Goal: Task Accomplishment & Management: Manage account settings

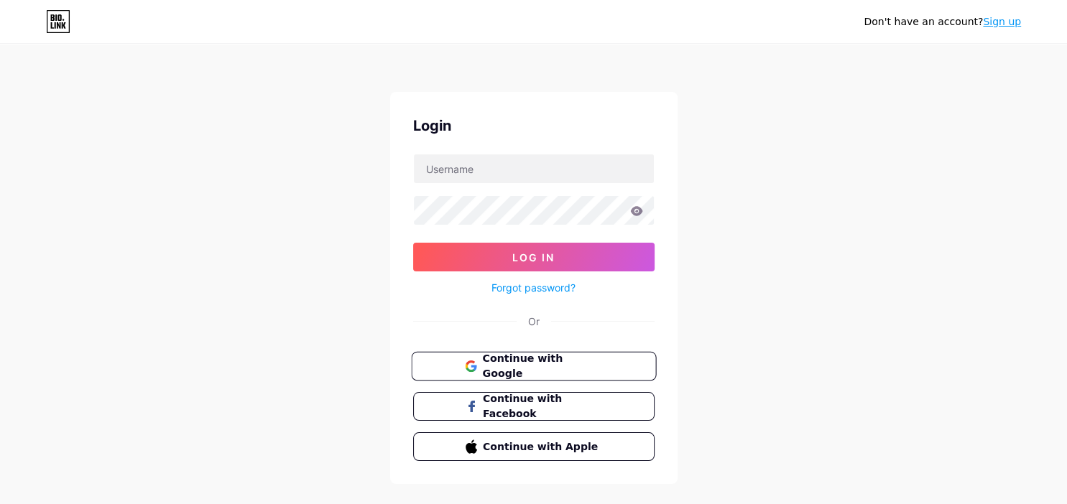
click at [542, 375] on button "Continue with Google" at bounding box center [533, 366] width 245 height 29
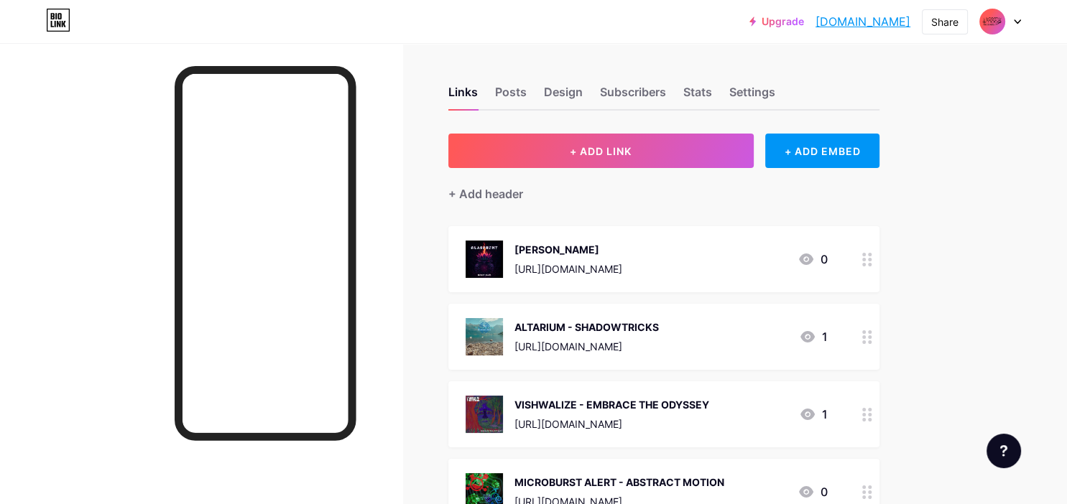
click at [990, 24] on img at bounding box center [991, 21] width 23 height 23
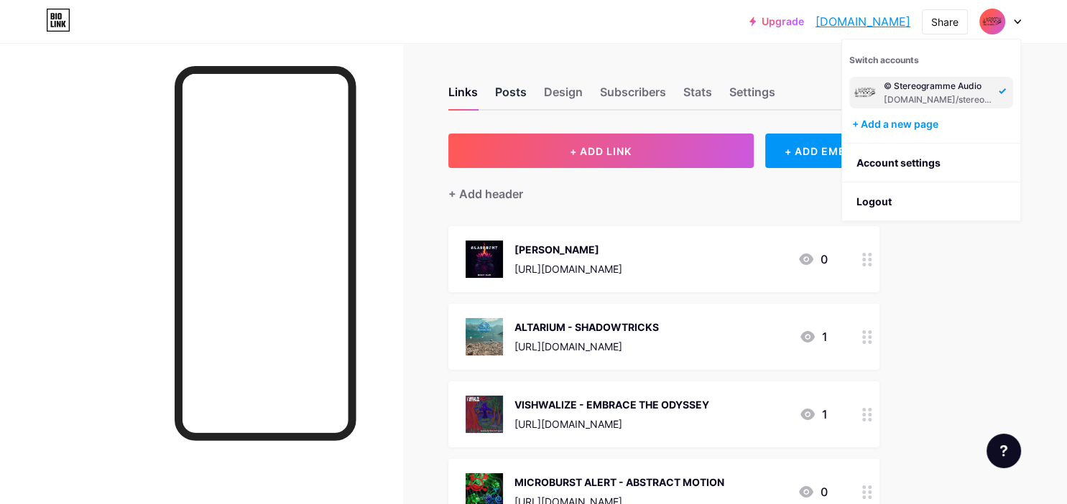
click at [519, 94] on div "Posts" at bounding box center [511, 96] width 32 height 26
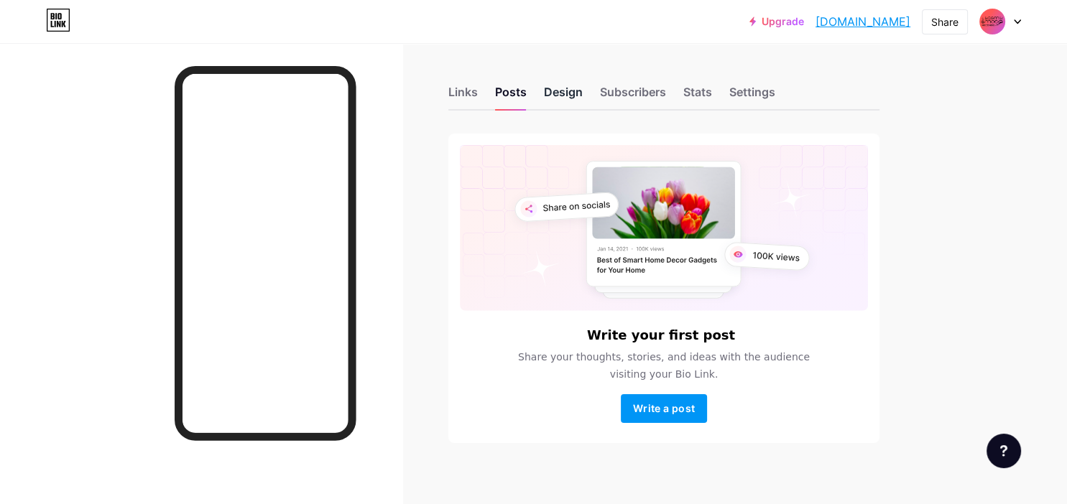
click at [559, 97] on div "Design" at bounding box center [563, 96] width 39 height 26
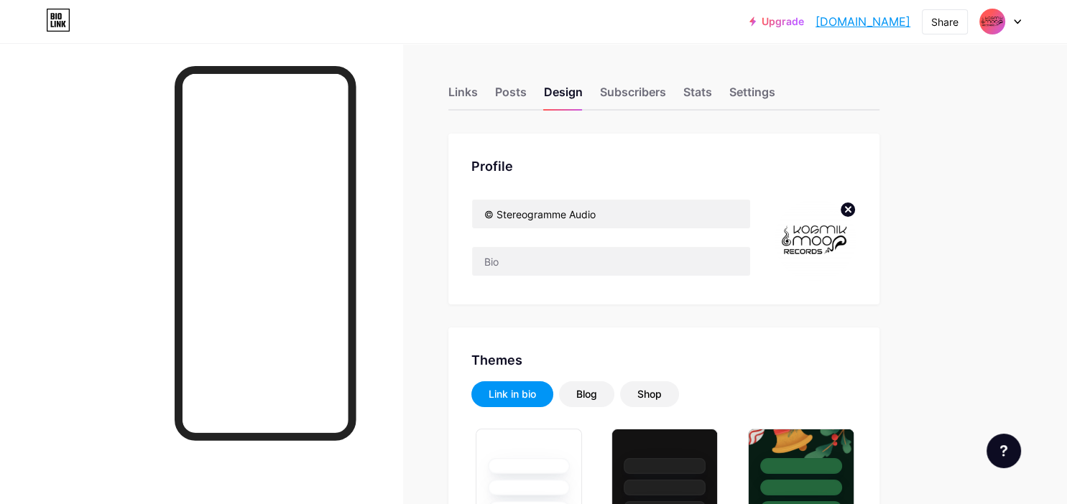
type input "#00aaff"
type input "#000000"
click at [847, 201] on icon at bounding box center [847, 209] width 17 height 17
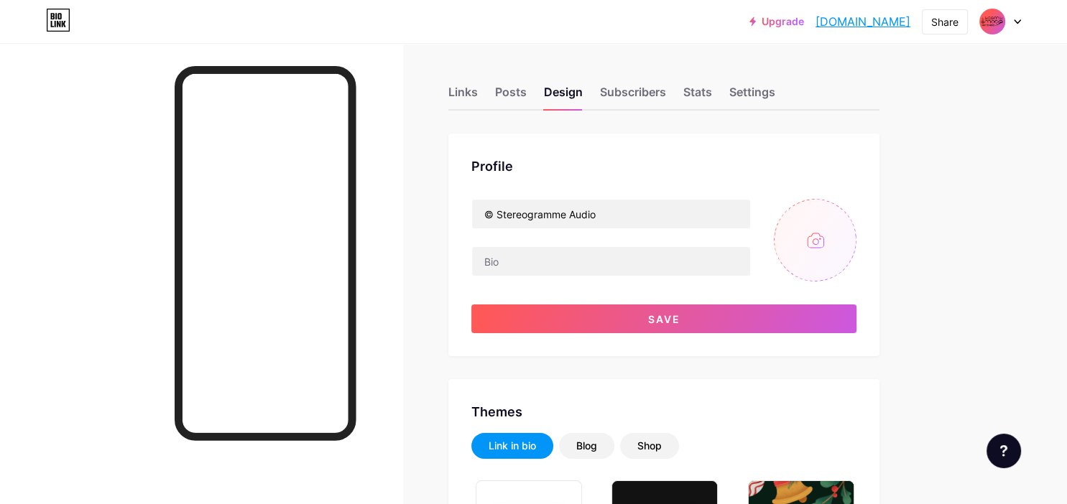
click at [821, 231] on input "file" at bounding box center [815, 240] width 83 height 83
type input "C:\fakepath\SA LOGO1.png"
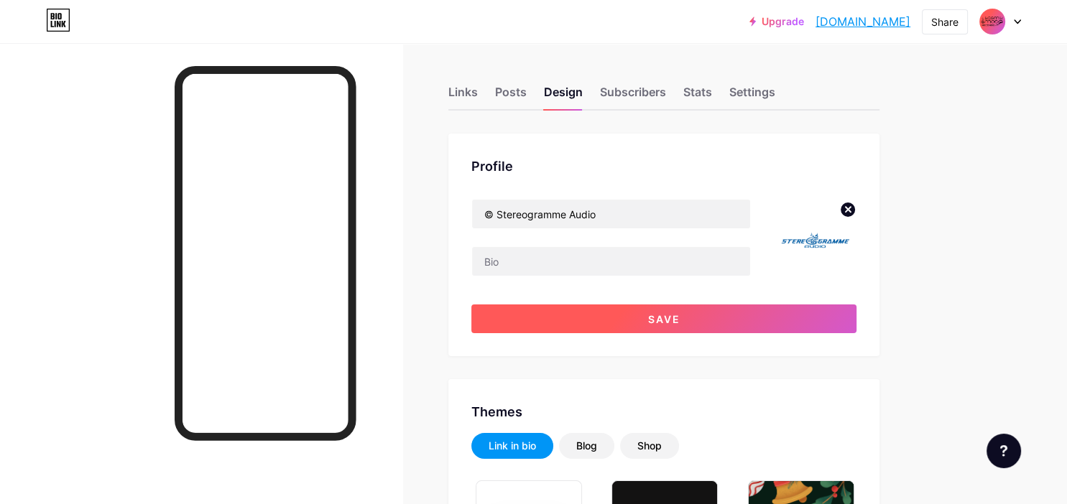
click at [745, 320] on button "Save" at bounding box center [663, 319] width 385 height 29
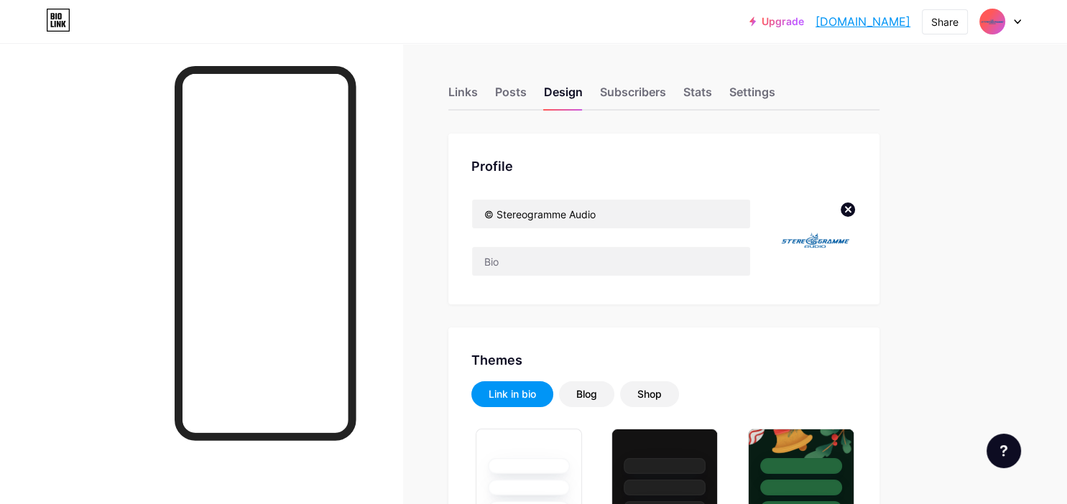
click at [876, 24] on link "[DOMAIN_NAME]" at bounding box center [862, 21] width 95 height 17
click at [849, 211] on icon at bounding box center [847, 209] width 5 height 5
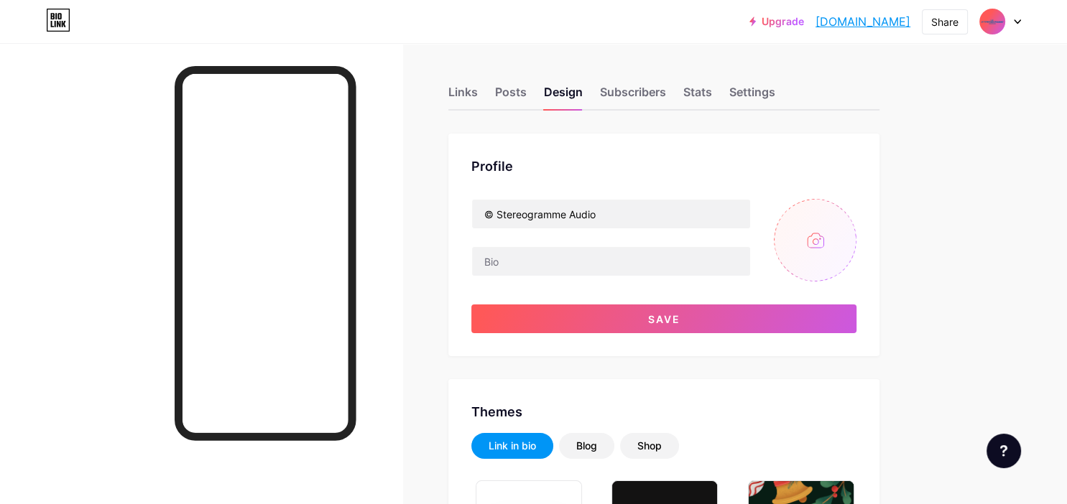
click at [822, 241] on input "file" at bounding box center [815, 240] width 83 height 83
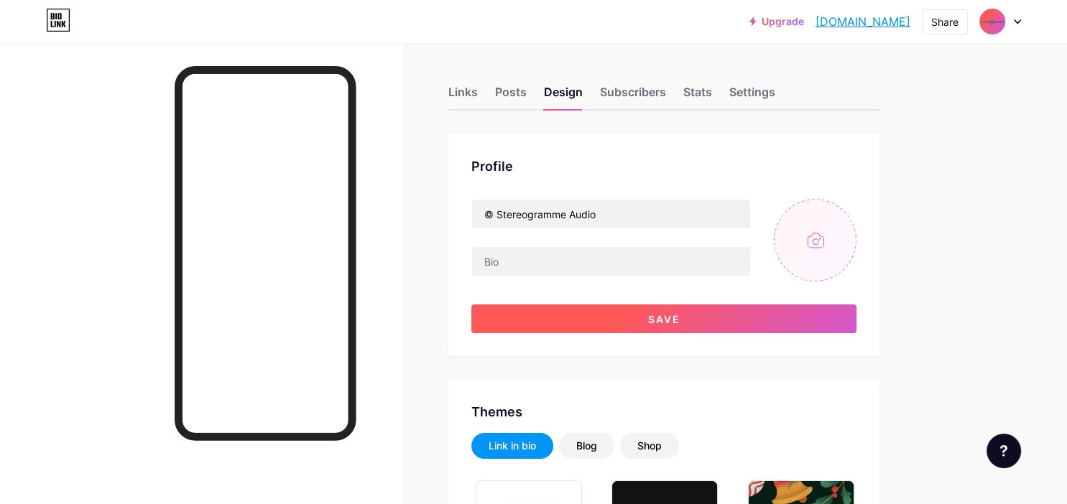
click at [696, 323] on button "Save" at bounding box center [663, 319] width 385 height 29
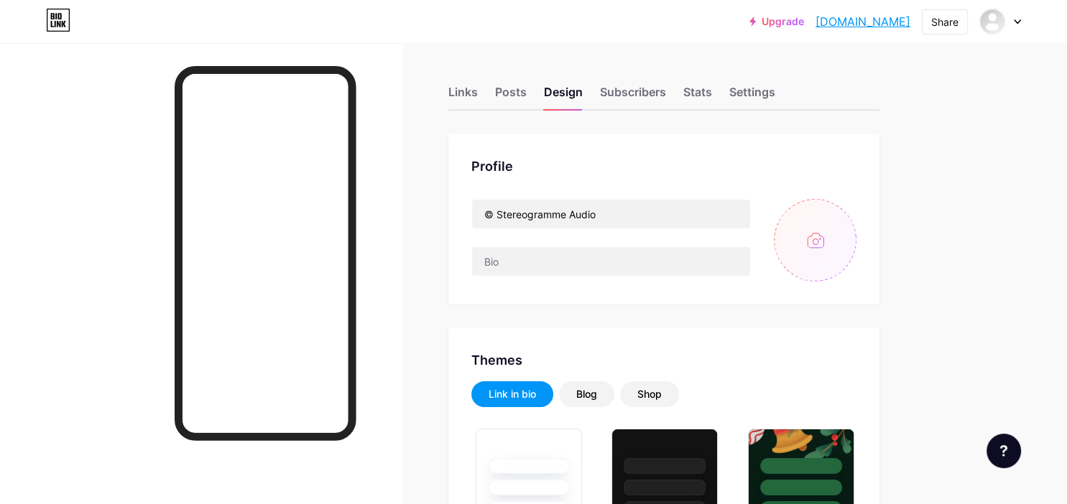
click at [819, 29] on link "[DOMAIN_NAME]" at bounding box center [862, 21] width 95 height 17
click at [802, 241] on input "file" at bounding box center [815, 240] width 83 height 83
click at [812, 249] on input "file" at bounding box center [815, 240] width 83 height 83
type input "C:\fakepath\SA LOGO3.png"
type input "#00aaff"
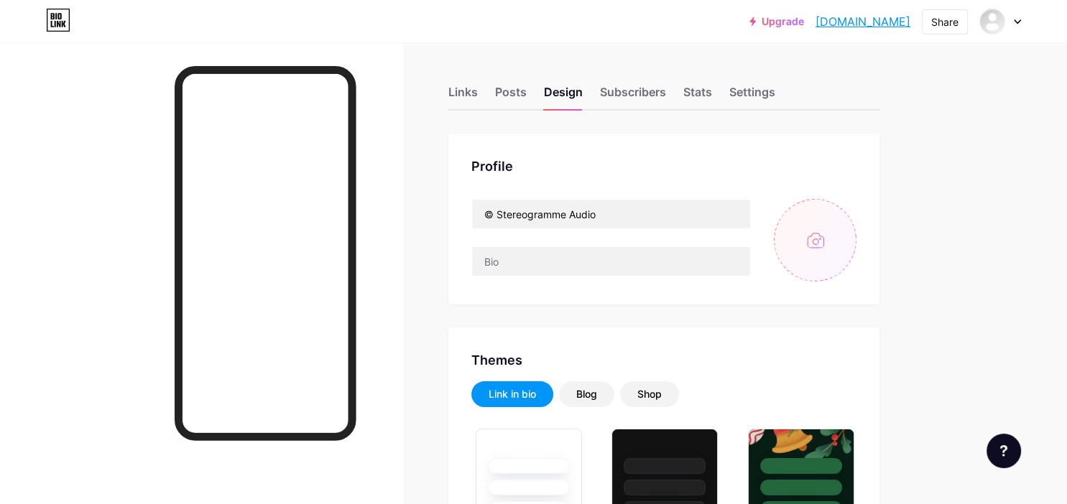
type input "#000000"
click at [812, 246] on input "file" at bounding box center [815, 240] width 83 height 83
type input "C:\fakepath\SA LOGO3.png"
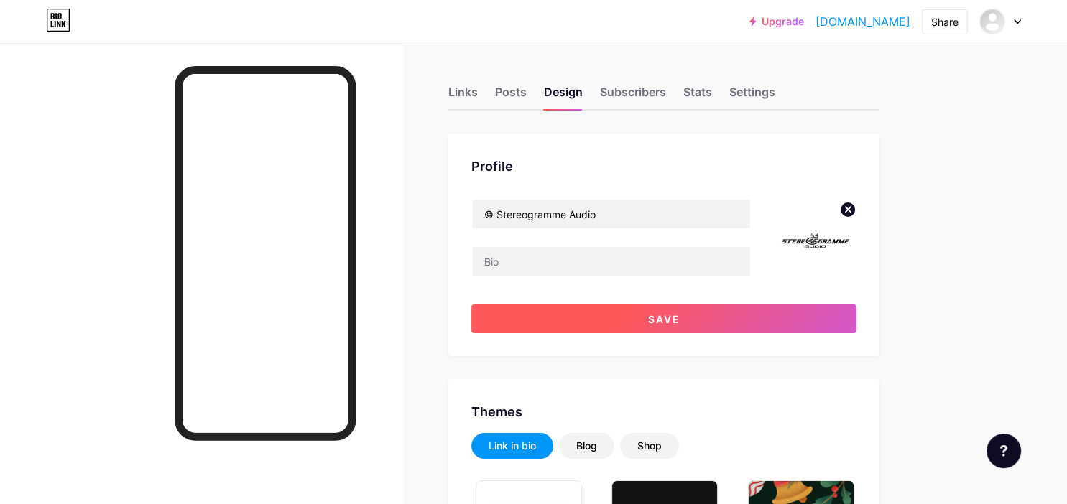
click at [689, 323] on button "Save" at bounding box center [663, 319] width 385 height 29
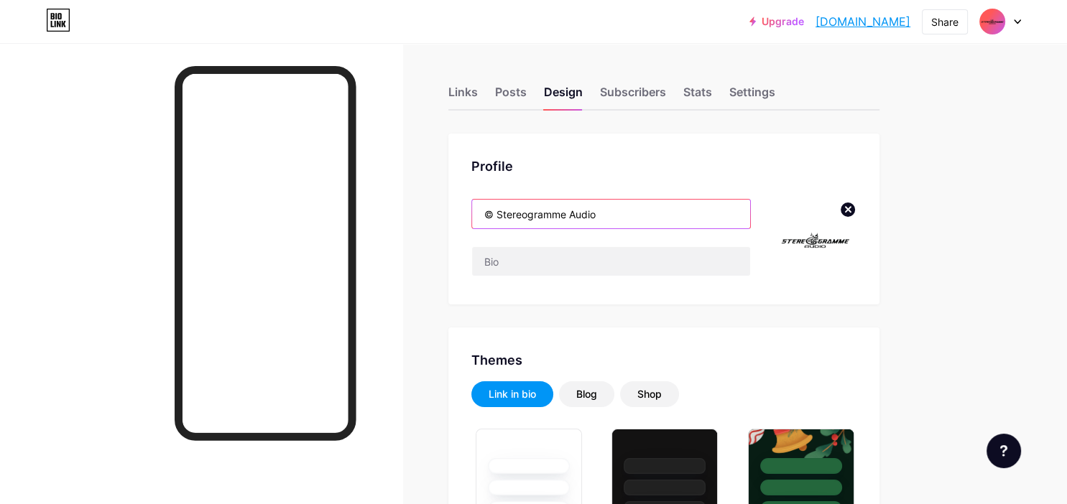
drag, startPoint x: 636, startPoint y: 212, endPoint x: 371, endPoint y: 226, distance: 265.4
click at [472, 226] on input "© Stereogramme Audio" at bounding box center [611, 214] width 278 height 29
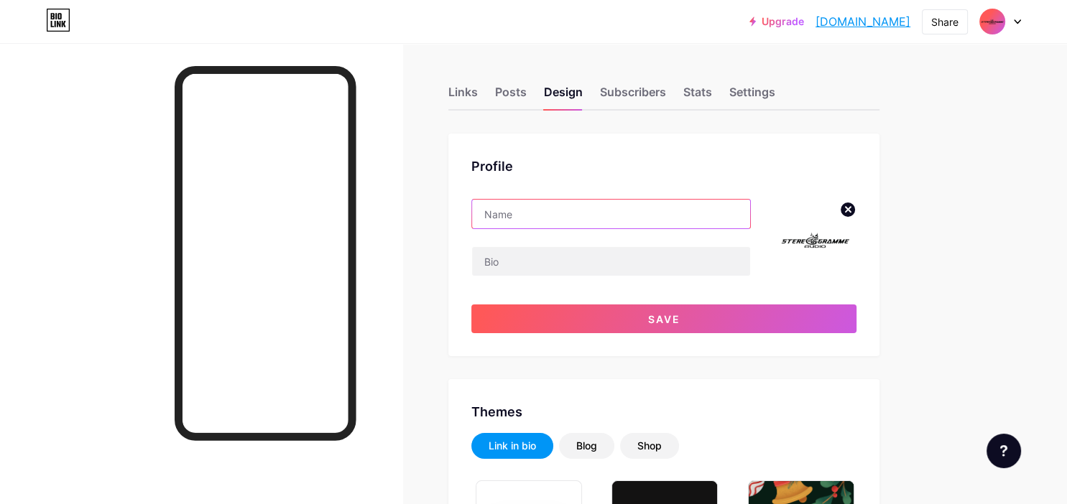
type input "m"
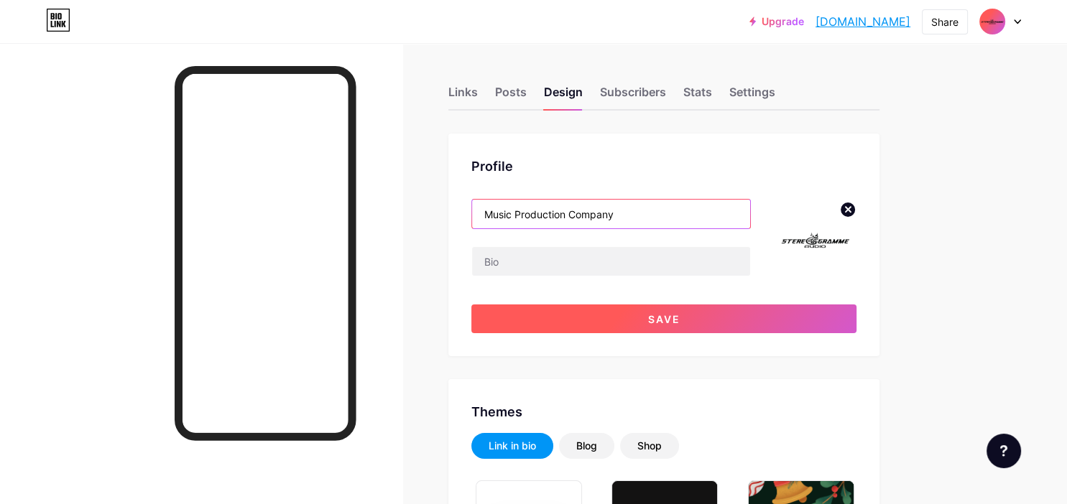
type input "Music Production Company"
click at [633, 317] on button "Save" at bounding box center [663, 319] width 385 height 29
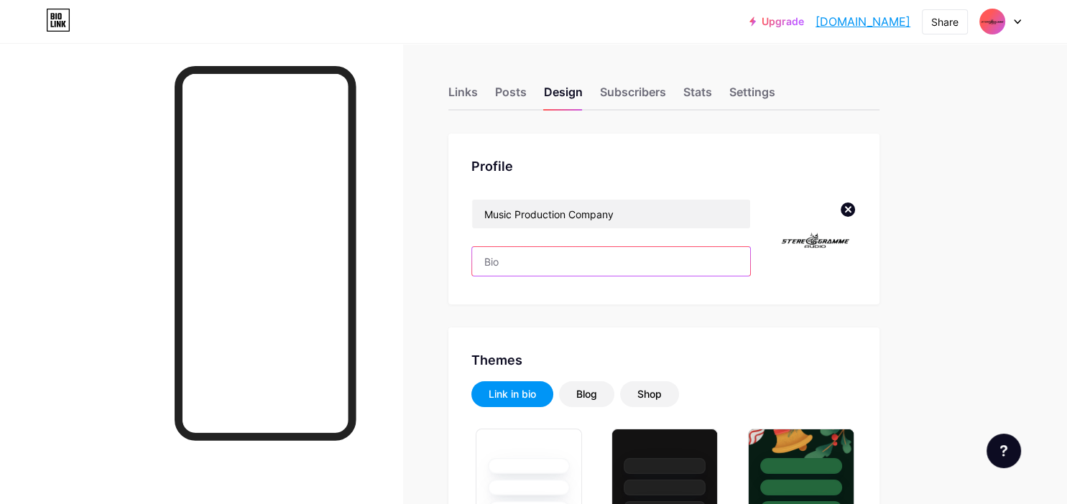
click at [588, 264] on input "text" at bounding box center [611, 261] width 278 height 29
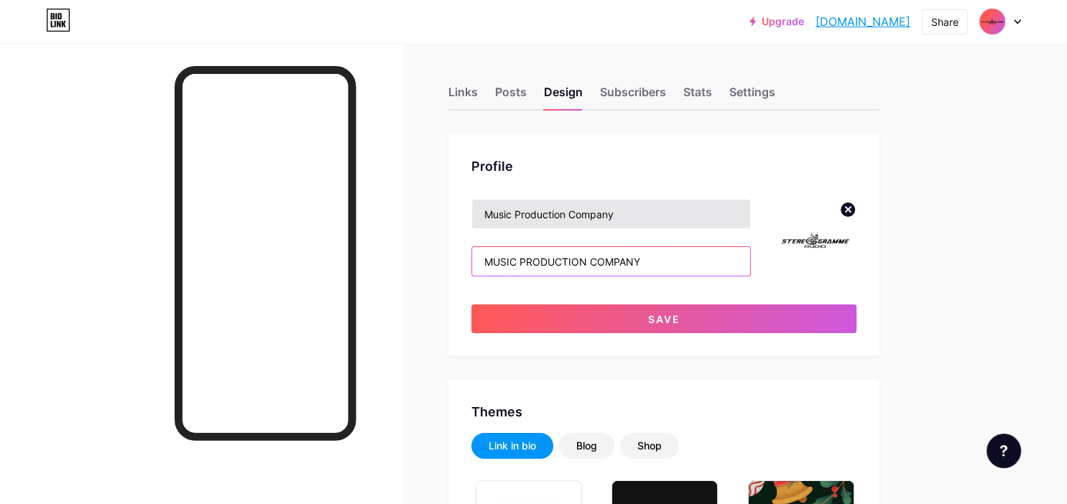
type input "MUSIC PRODUCTION COMPANY"
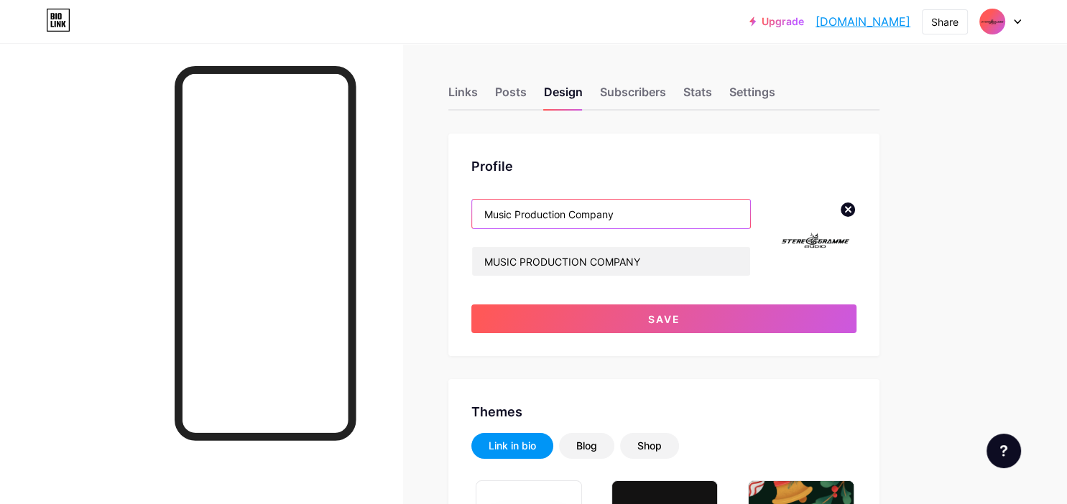
drag, startPoint x: 641, startPoint y: 214, endPoint x: 166, endPoint y: 205, distance: 475.5
click at [472, 205] on input "Music Production Company" at bounding box center [611, 214] width 278 height 29
type input "Stereogramme Audio"
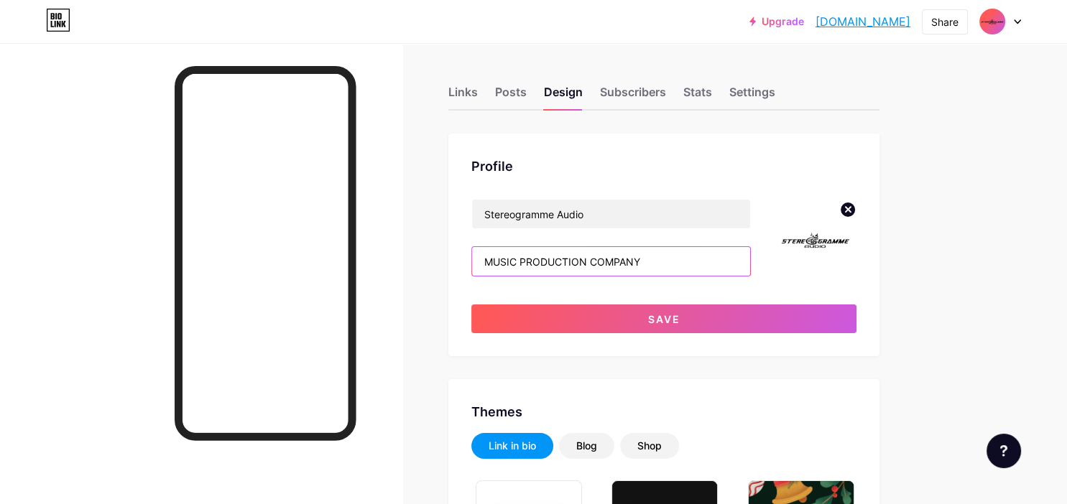
click at [651, 264] on input "MUSIC PRODUCTION COMPANY" at bounding box center [611, 261] width 278 height 29
type input "M"
type input "a"
type input "U"
type input "R"
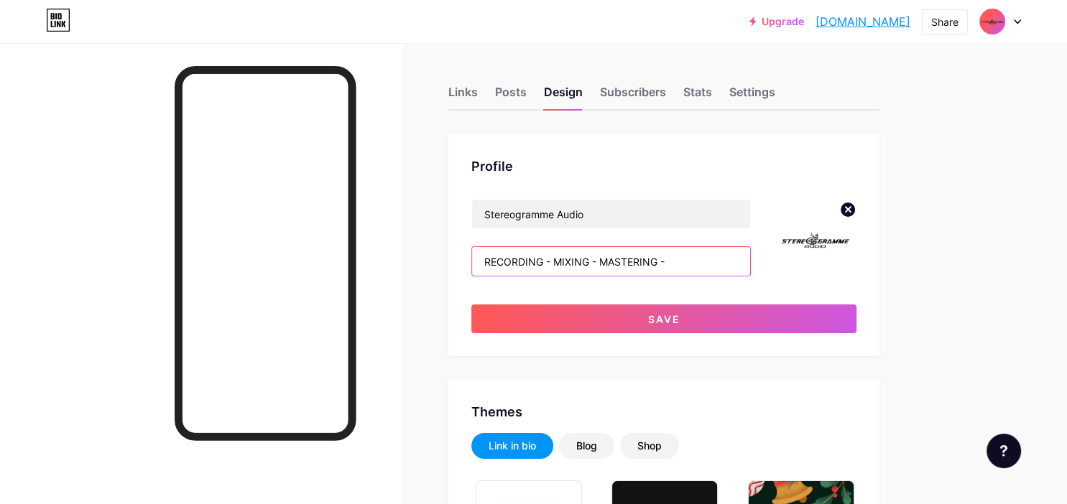
click at [487, 263] on input "RECORDING - MIXING - MASTERING -" at bounding box center [611, 261] width 278 height 29
click at [691, 266] on input "SOUND DESIGN - RECORDING - MIXING - MASTERING -" at bounding box center [611, 261] width 278 height 29
click at [624, 261] on input "SOUND DESIGN - RECORDING - MIXING - MASTERING -" at bounding box center [611, 261] width 278 height 29
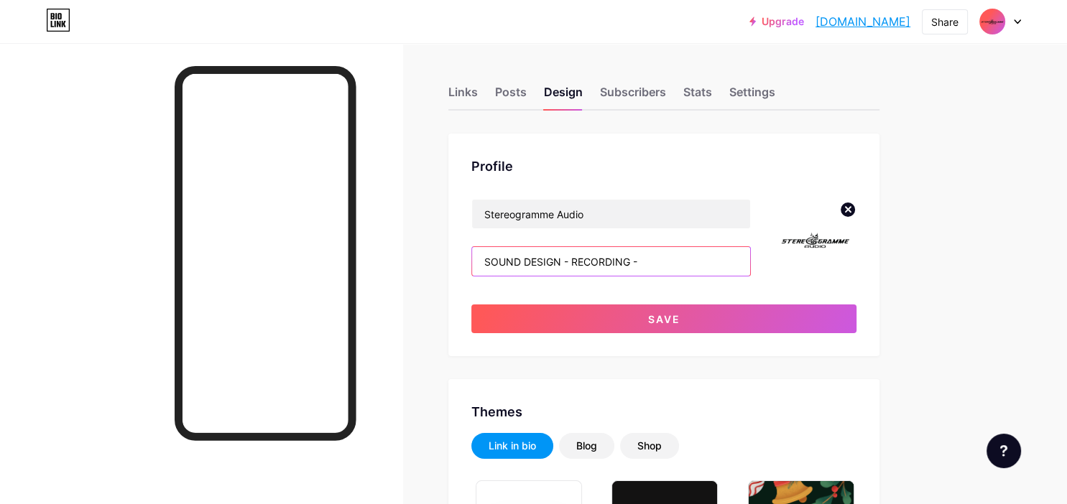
click at [572, 262] on input "SOUND DESIGN - RECORDING -" at bounding box center [611, 261] width 278 height 29
click at [682, 261] on input "SOUND DESIGN - AUDIO RECORDING -" at bounding box center [611, 261] width 278 height 29
click at [610, 266] on input "SOUND DESIGN - AUDIO RECORDING - AUDIO POST PRODUCTION - MUSIC DISTRIBUTION - A…" at bounding box center [611, 261] width 278 height 29
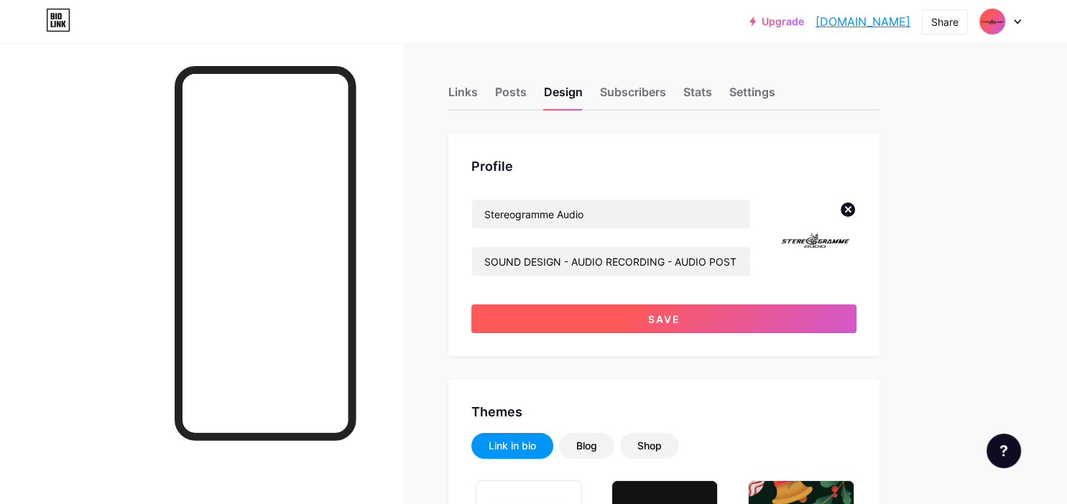
click at [664, 311] on button "Save" at bounding box center [663, 319] width 385 height 29
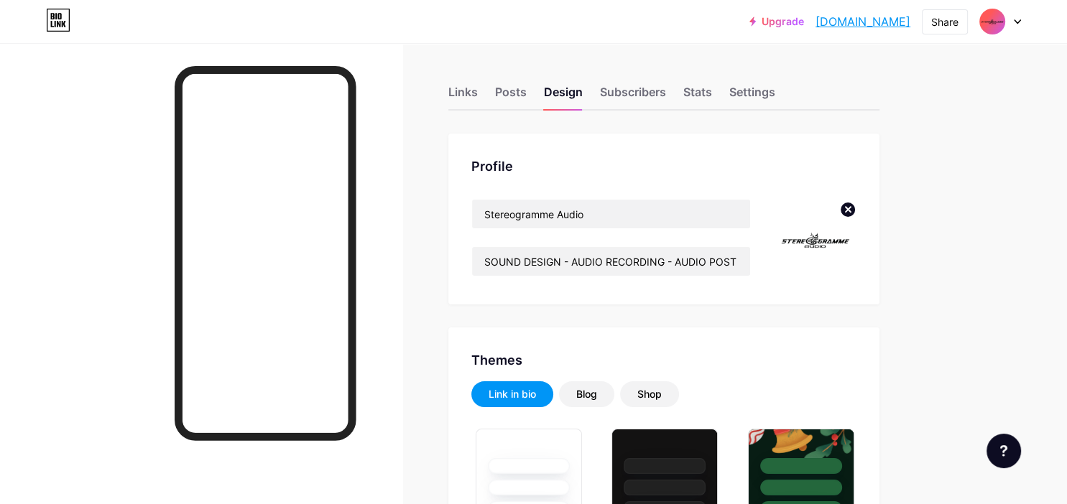
click at [815, 24] on link "[DOMAIN_NAME]" at bounding box center [862, 21] width 95 height 17
click at [560, 264] on input "SOUND DESIGN - AUDIO RECORDING - AUDIO POST PRODUCTION - MUSIC DISTRIBUTION - A…" at bounding box center [611, 261] width 278 height 29
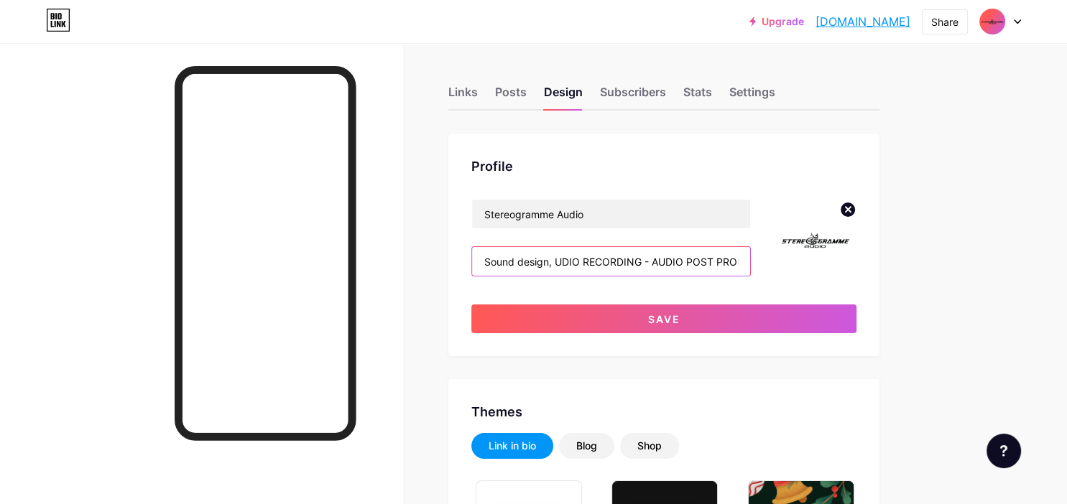
scroll to position [0, 302]
drag, startPoint x: 631, startPoint y: 266, endPoint x: 1066, endPoint y: 335, distance: 440.7
click at [750, 276] on input "Sound design, UDIO RECORDING - AUDIO POST PRODUCTION - MUSIC DISTRIBUTION - ACO…" at bounding box center [611, 261] width 278 height 29
type input "Sound design, audio recording, audio post production, music distribution, acous…"
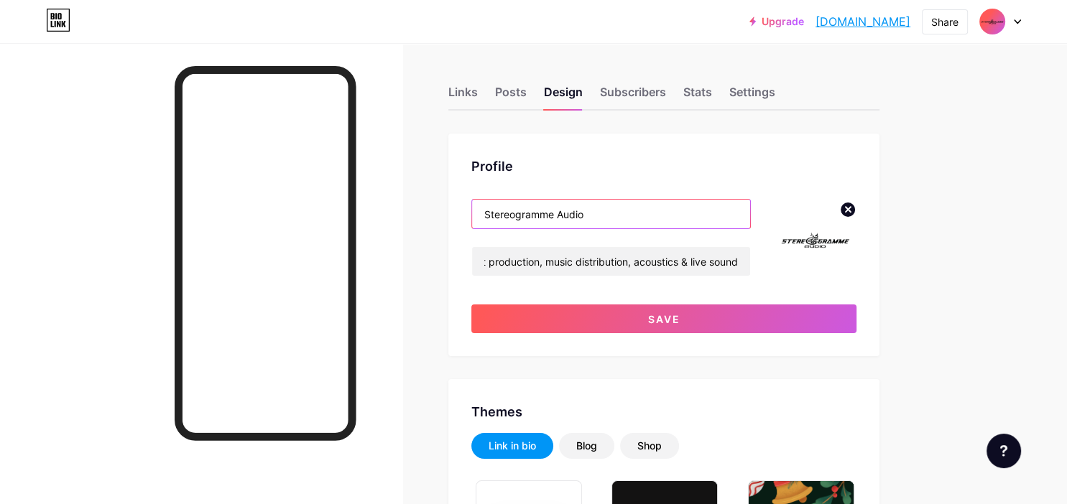
drag, startPoint x: 636, startPoint y: 220, endPoint x: 277, endPoint y: 226, distance: 358.4
click at [472, 225] on input "Stereogramme Audio" at bounding box center [611, 214] width 278 height 29
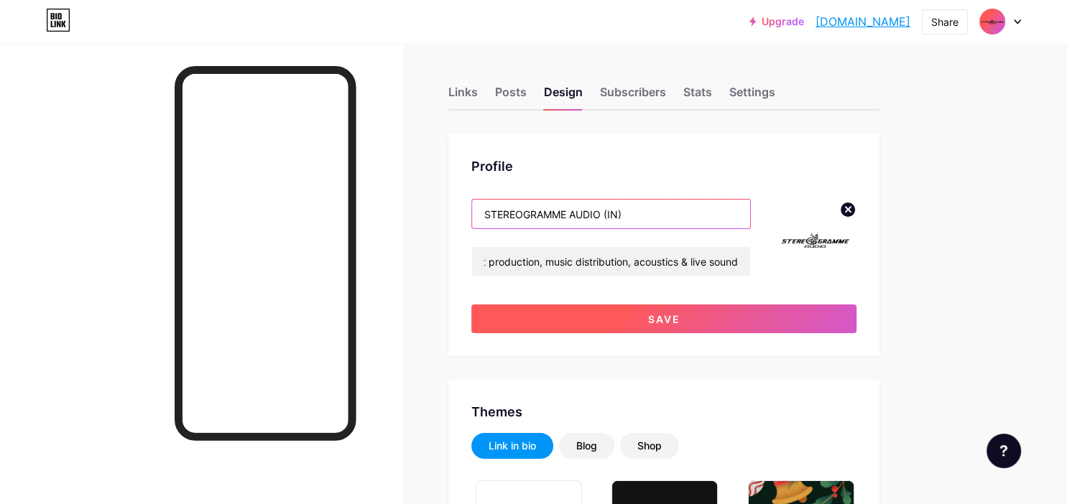
type input "STEREOGRAMME AUDIO (IN)"
click at [770, 312] on button "Save" at bounding box center [663, 319] width 385 height 29
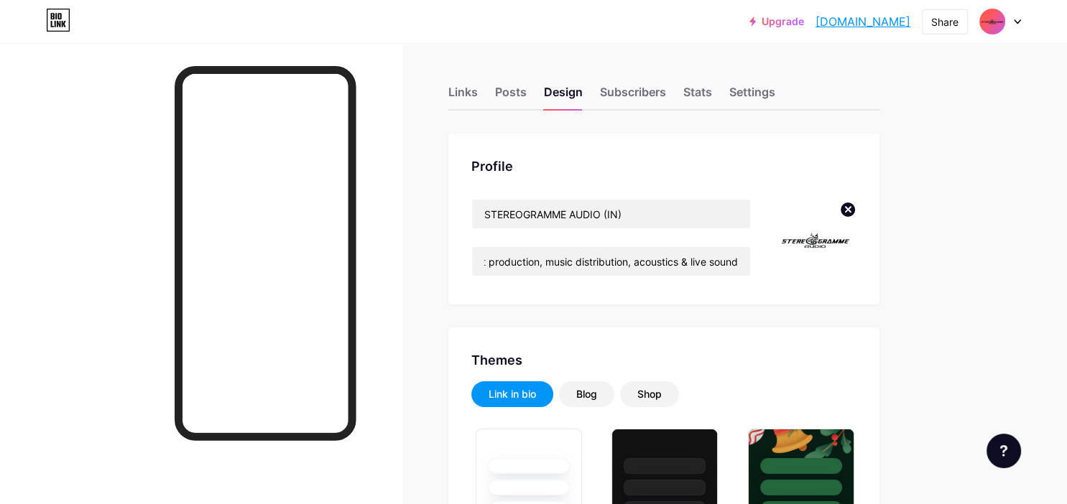
click at [815, 24] on link "[DOMAIN_NAME]" at bounding box center [862, 21] width 95 height 17
click at [546, 260] on input "Sound design, audio recording, audio post production, music distribution, acous…" at bounding box center [611, 261] width 278 height 29
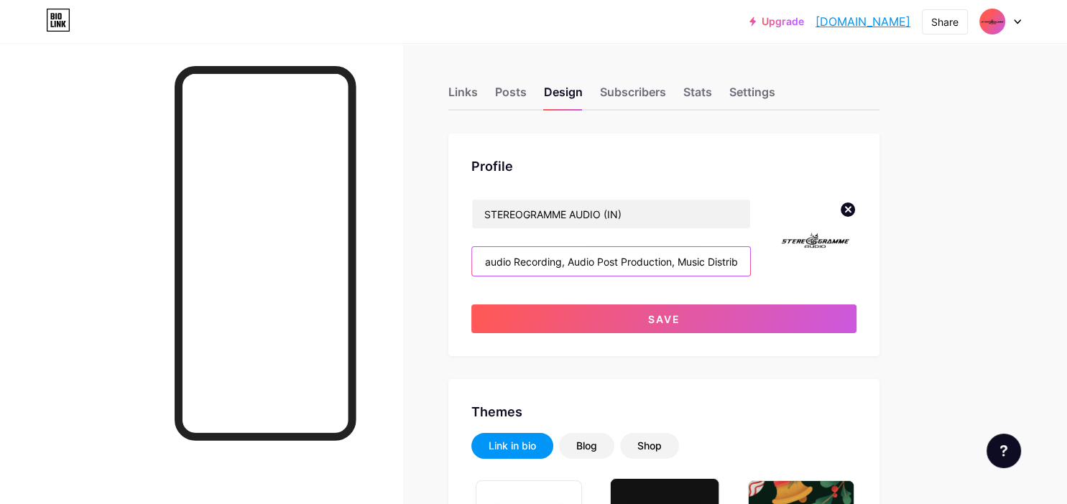
scroll to position [0, 67]
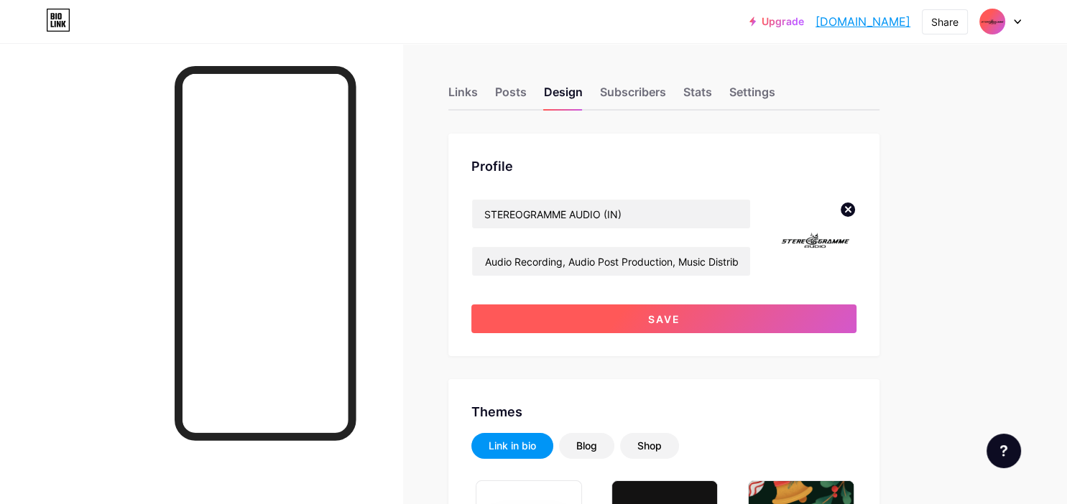
click at [668, 315] on span "Save" at bounding box center [664, 319] width 32 height 12
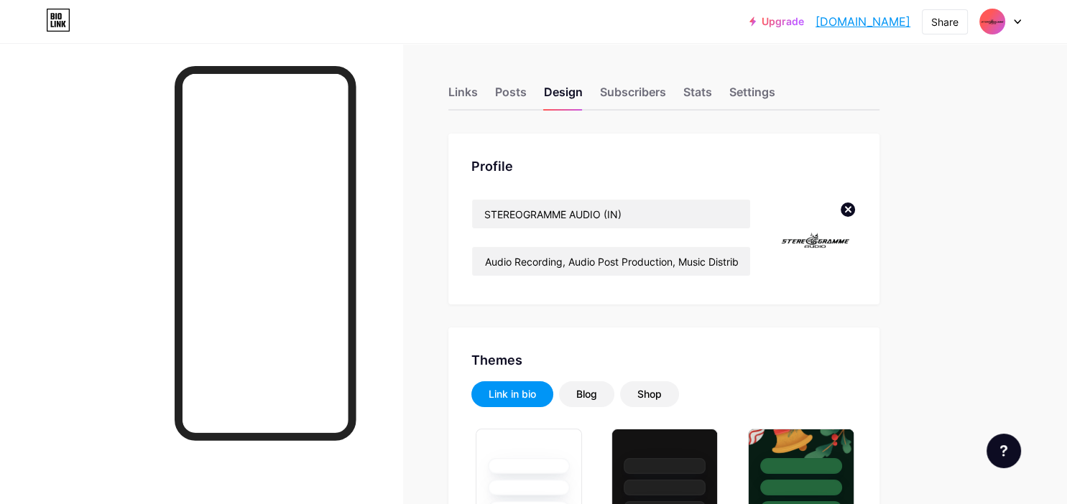
click at [815, 19] on link "[DOMAIN_NAME]" at bounding box center [862, 21] width 95 height 17
click at [530, 258] on input "Sound design,Audio Recording, Audio Post Production, Music Distribution, Acoust…" at bounding box center [611, 261] width 278 height 29
click at [526, 260] on input "Sound design,Audio Recording, Audio Post Production, Music Distribution, Acoust…" at bounding box center [611, 261] width 278 height 29
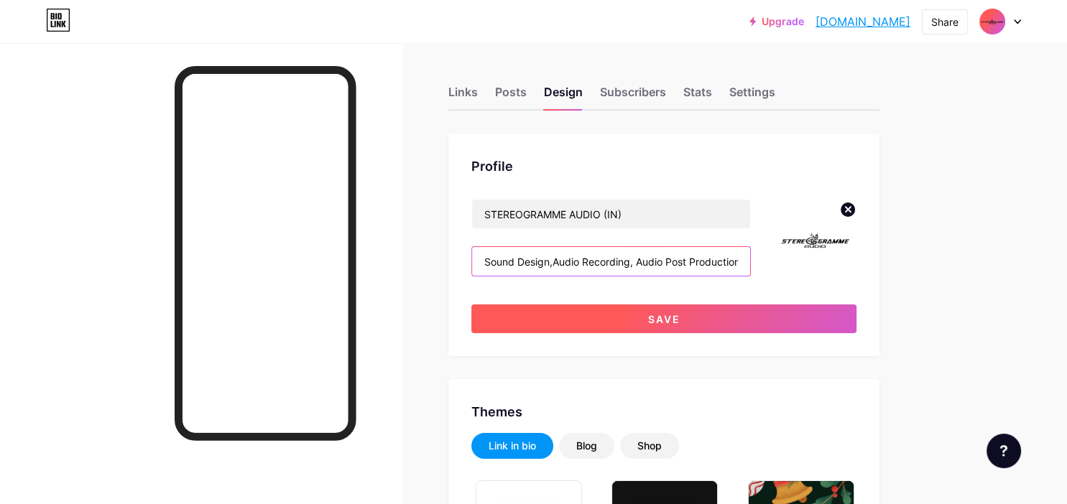
type input "Sound Design,Audio Recording, Audio Post Production, Music Distribution, Acoust…"
click at [616, 312] on button "Save" at bounding box center [663, 319] width 385 height 29
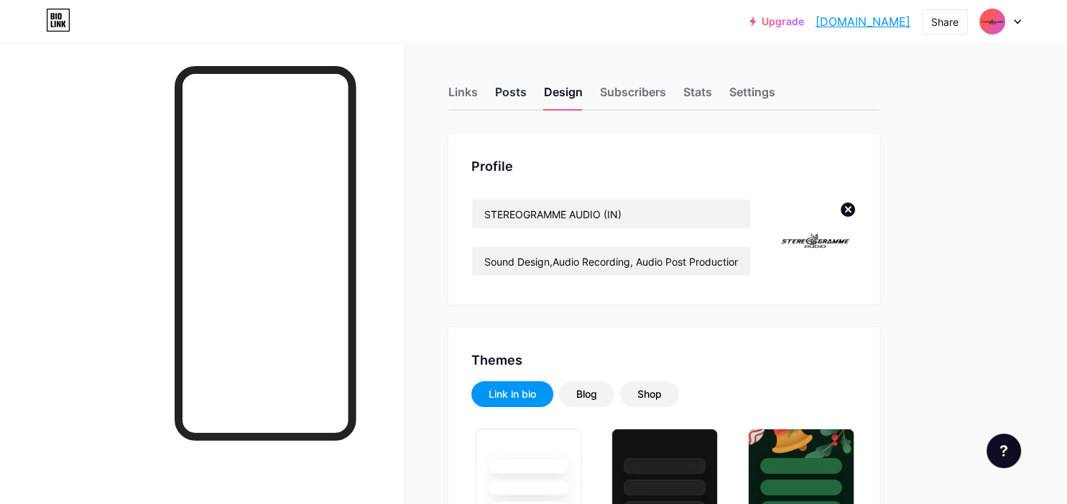
click at [496, 89] on div "Posts" at bounding box center [511, 96] width 32 height 26
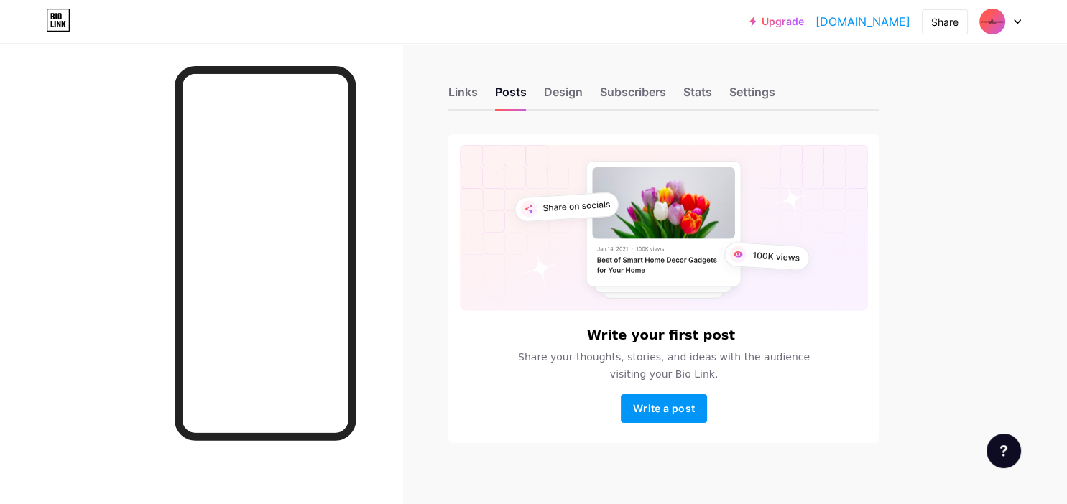
scroll to position [10, 0]
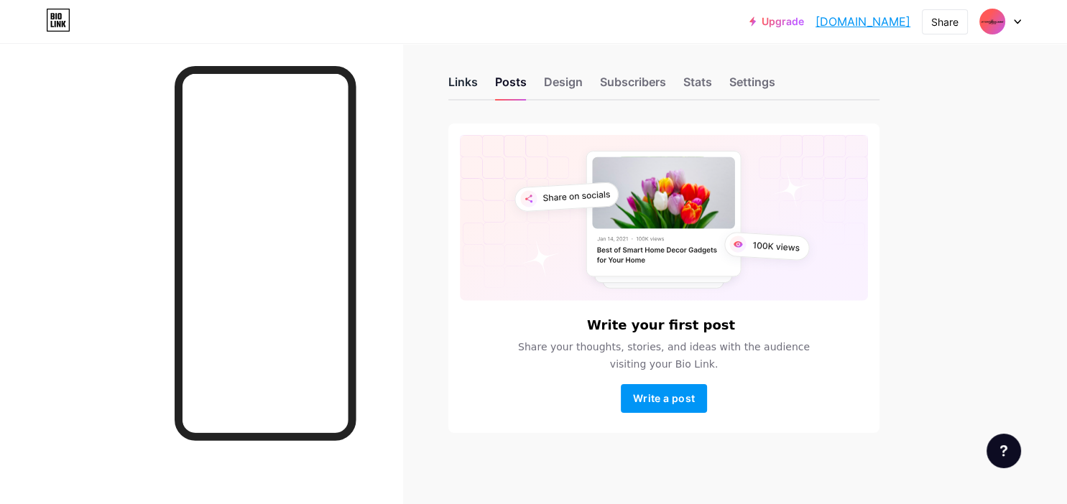
click at [474, 88] on div "Links" at bounding box center [462, 86] width 29 height 26
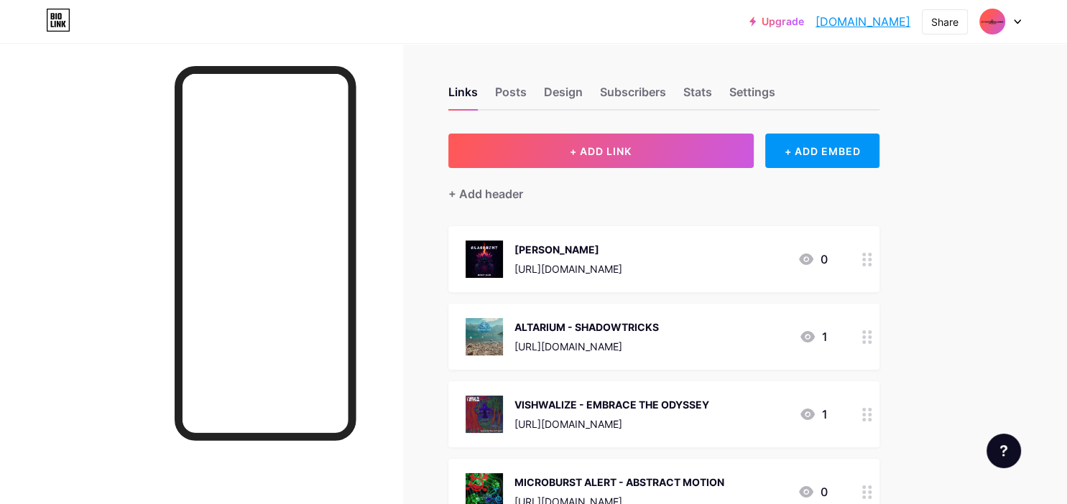
scroll to position [13, 0]
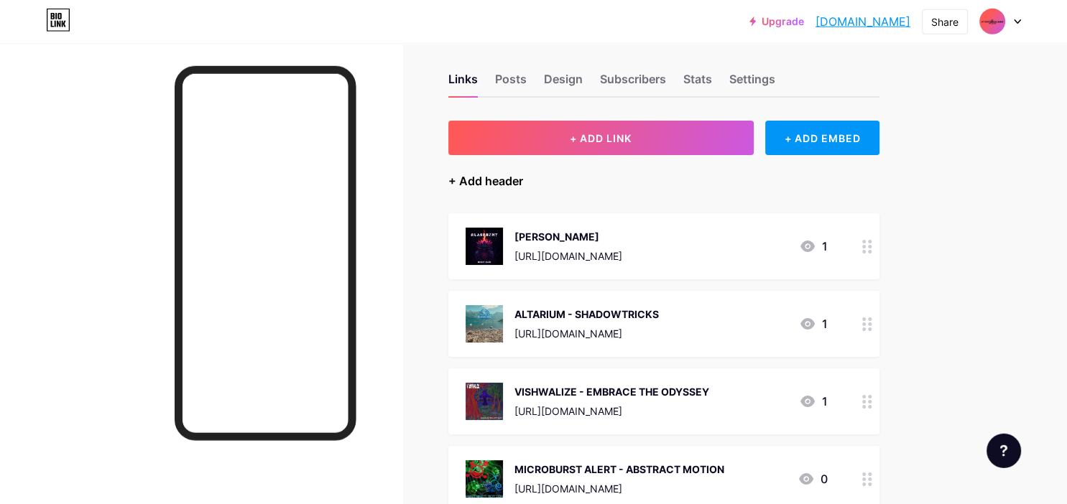
click at [501, 180] on div "+ Add header" at bounding box center [485, 180] width 75 height 17
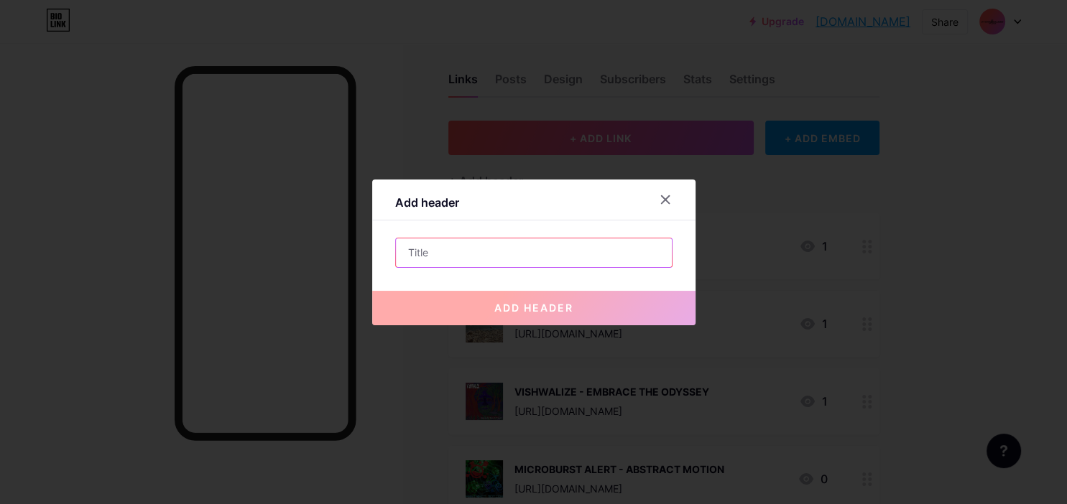
click at [508, 260] on input "text" at bounding box center [534, 252] width 276 height 29
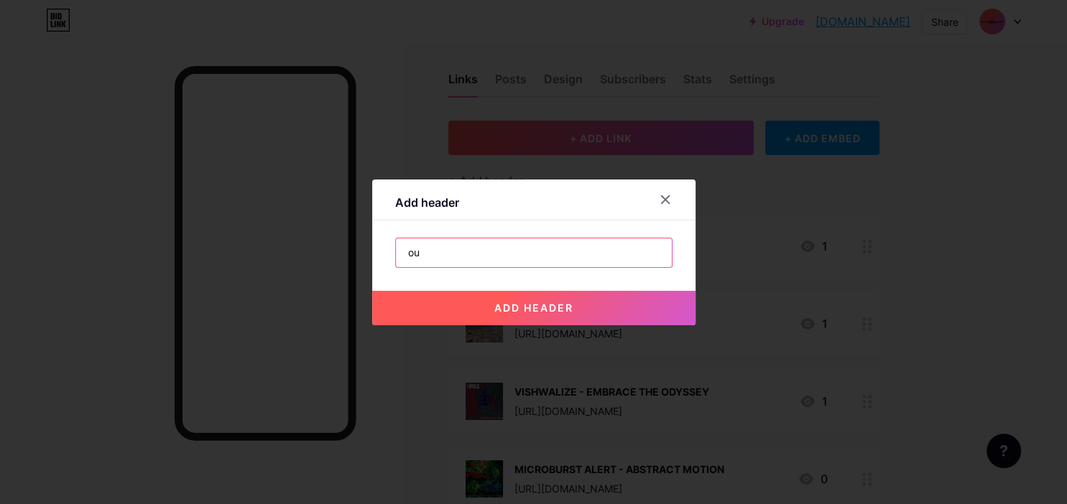
type input "o"
type input "OUR DISCOGRAPHY :"
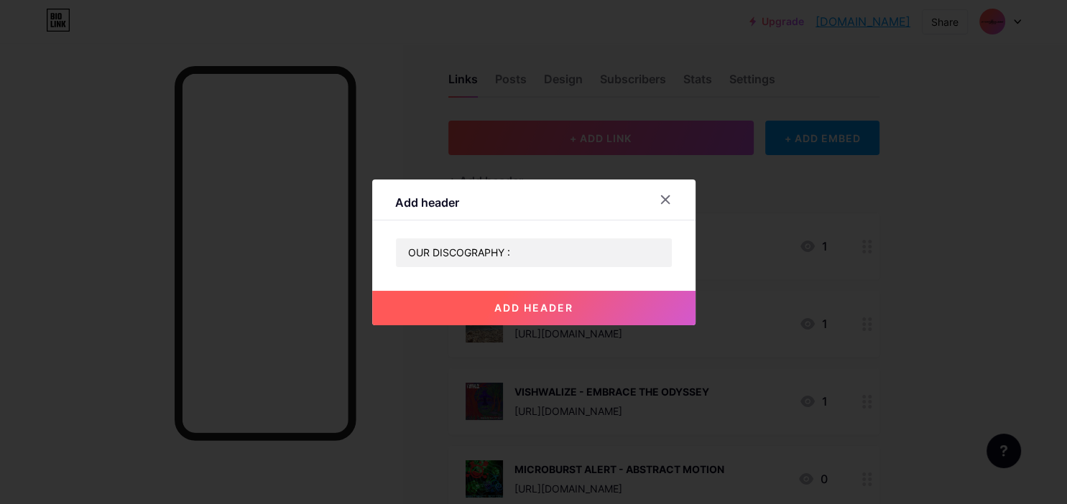
click at [590, 302] on button "add header" at bounding box center [533, 308] width 323 height 34
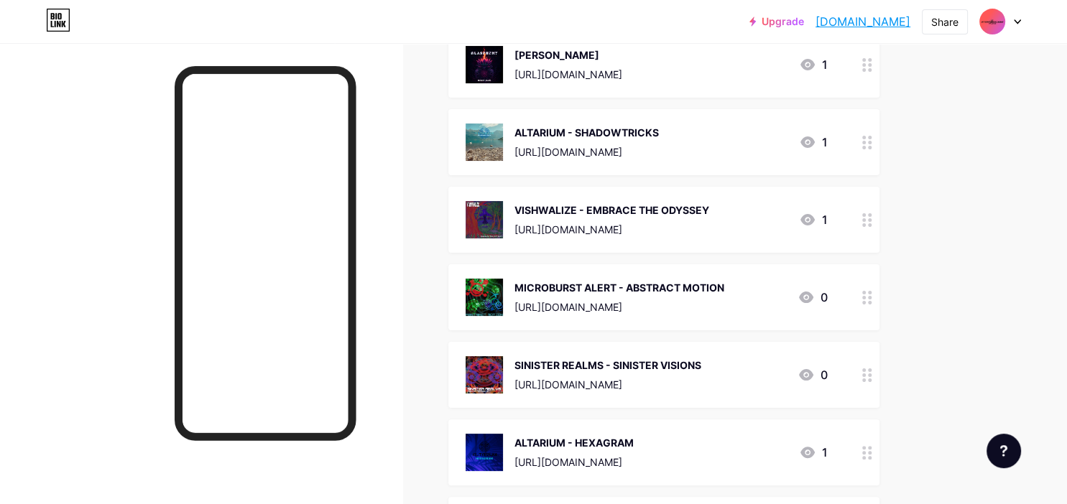
scroll to position [0, 0]
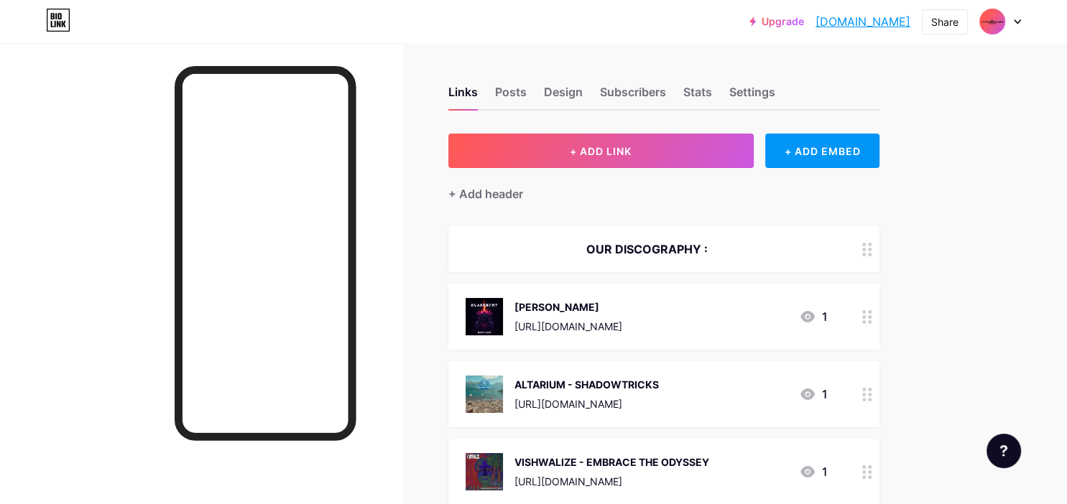
click at [821, 14] on link "[DOMAIN_NAME]" at bounding box center [862, 21] width 95 height 17
click at [860, 245] on div at bounding box center [867, 249] width 24 height 46
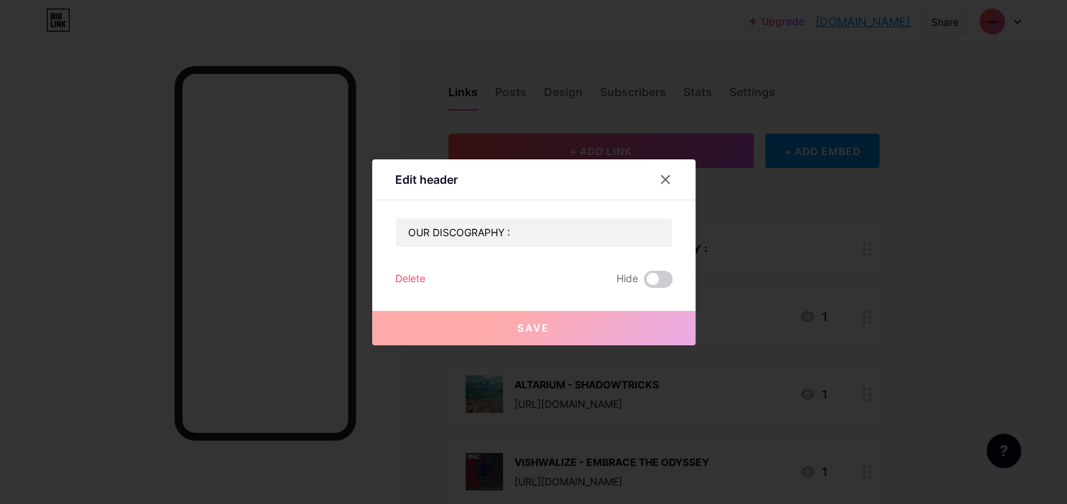
click at [584, 217] on div "Edit header OUR DISCOGRAPHY : Delete Hide Save" at bounding box center [533, 252] width 323 height 186
click at [582, 218] on input "OUR DISCOGRAPHY :" at bounding box center [534, 232] width 276 height 29
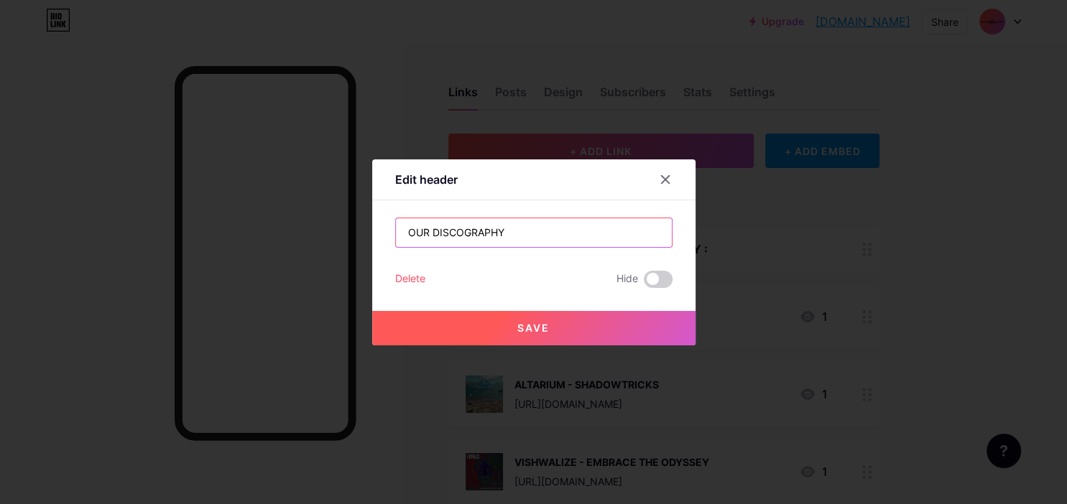
type input "OUR DISCOGRAPHY"
click at [554, 332] on button "Save" at bounding box center [533, 328] width 323 height 34
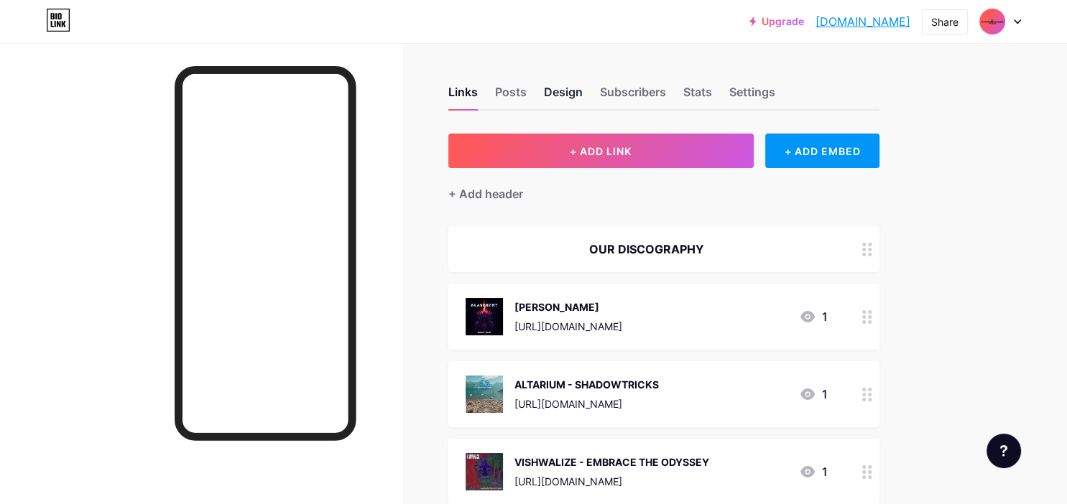
click at [575, 94] on div "Design" at bounding box center [563, 96] width 39 height 26
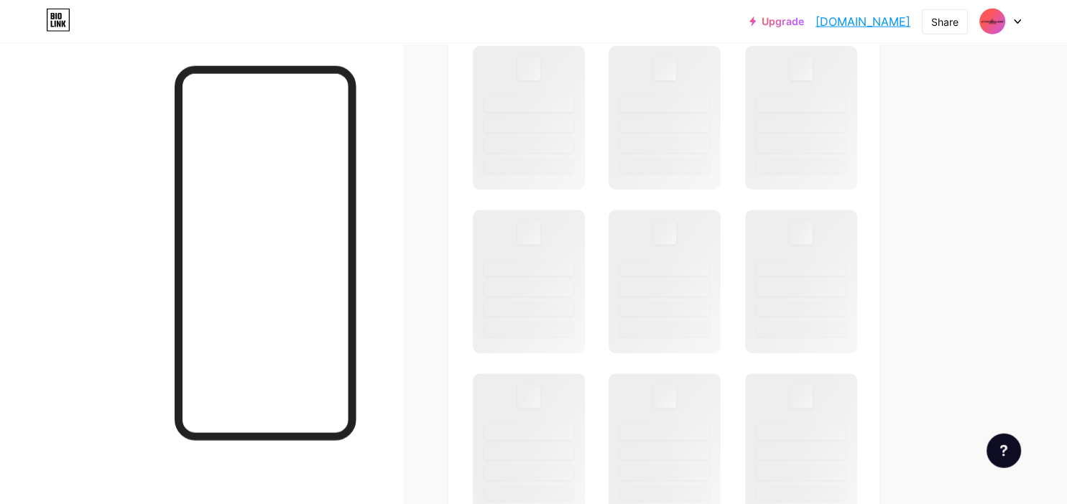
scroll to position [548, 0]
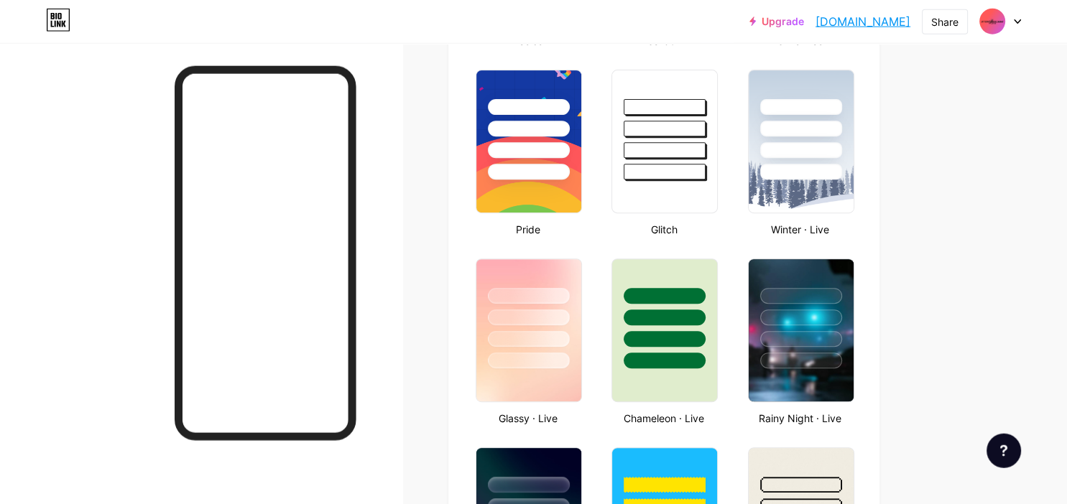
click at [837, 21] on link "[DOMAIN_NAME]" at bounding box center [862, 21] width 95 height 17
type input "#00aaff"
type input "#000000"
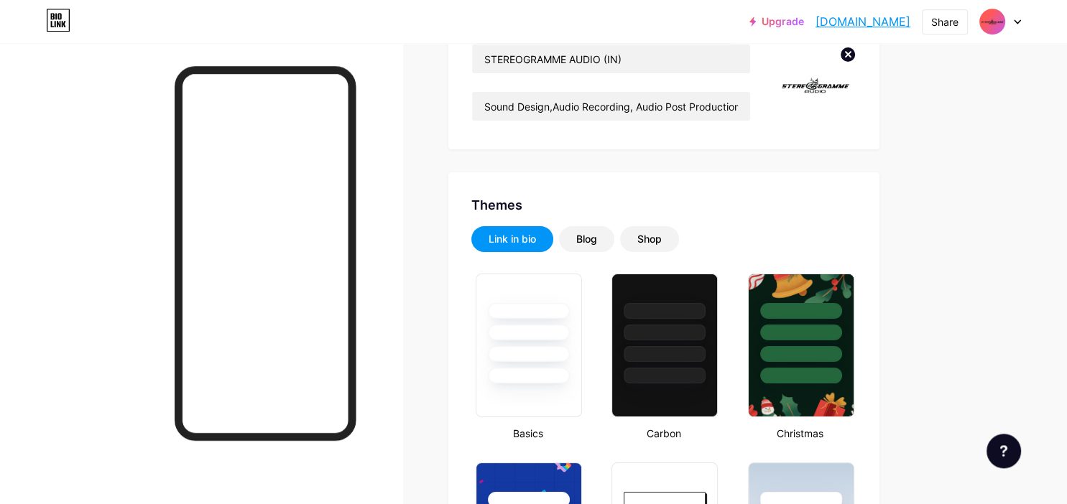
scroll to position [0, 0]
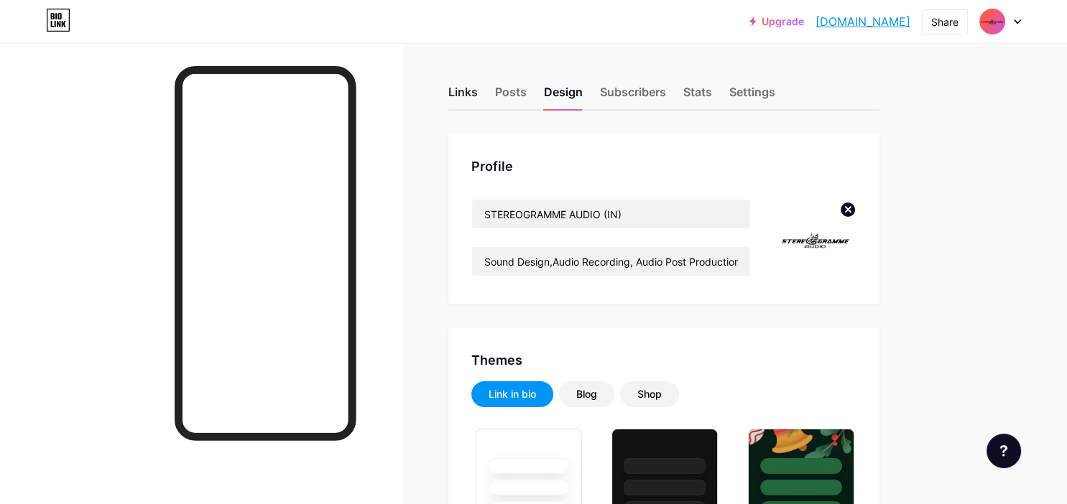
click at [465, 92] on div "Links" at bounding box center [462, 96] width 29 height 26
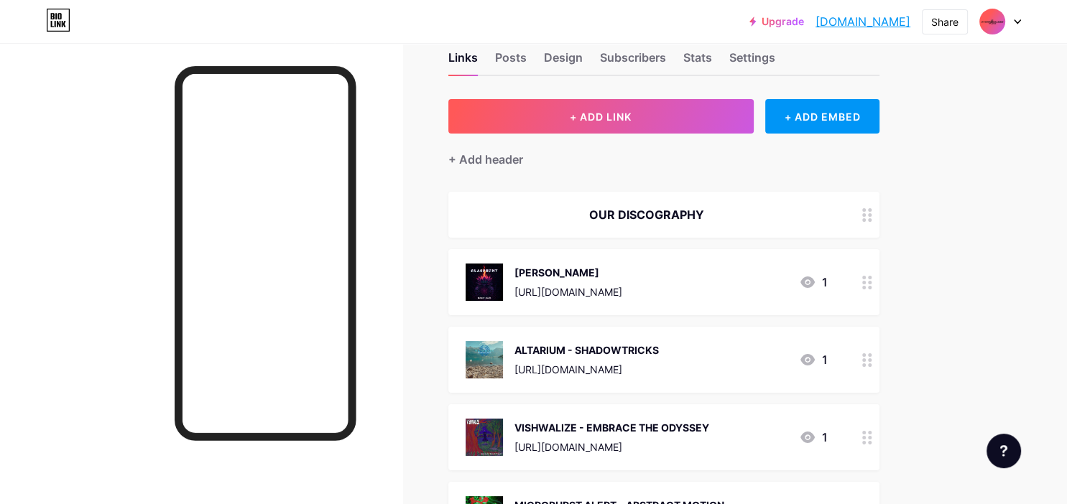
scroll to position [34, 0]
click at [495, 162] on div "+ Add header" at bounding box center [485, 159] width 75 height 17
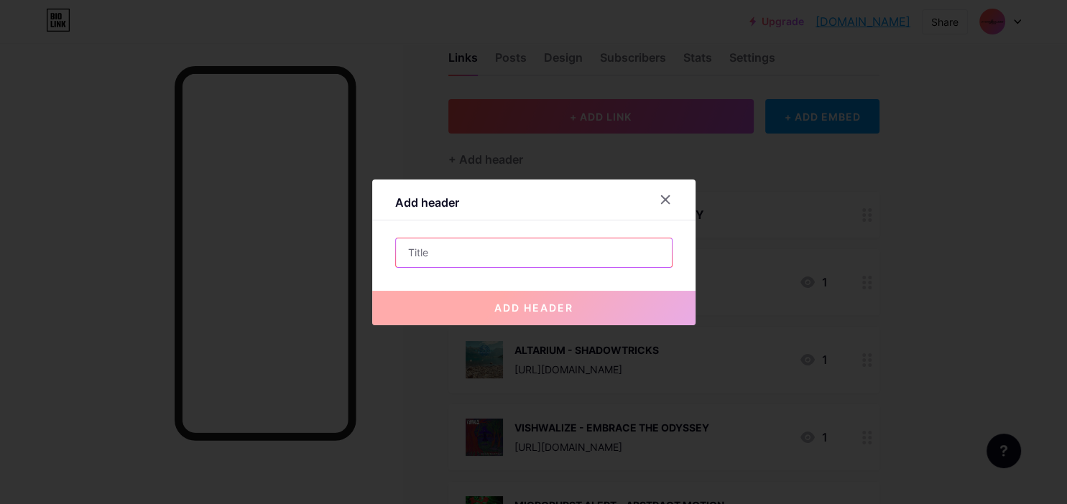
click at [492, 246] on input "text" at bounding box center [534, 252] width 276 height 29
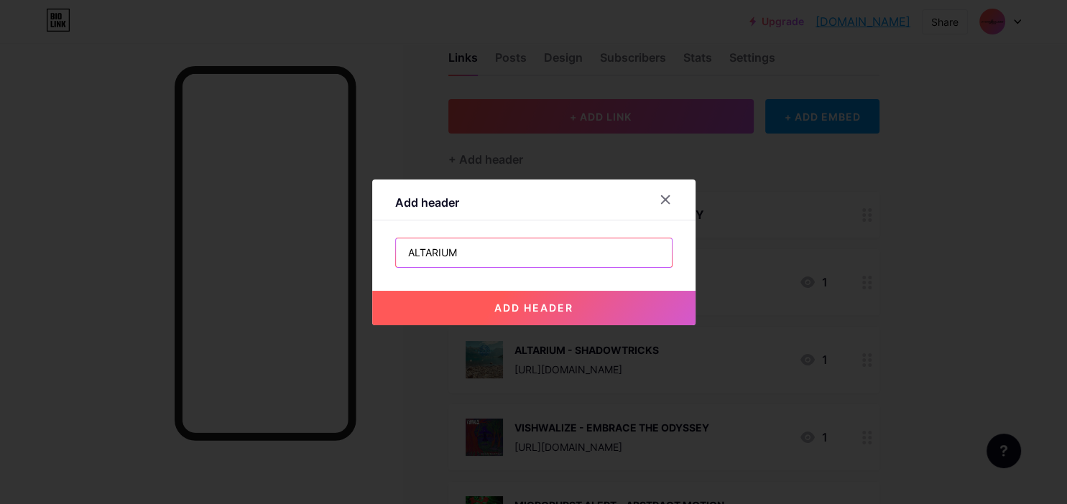
type input "ALTARIUM"
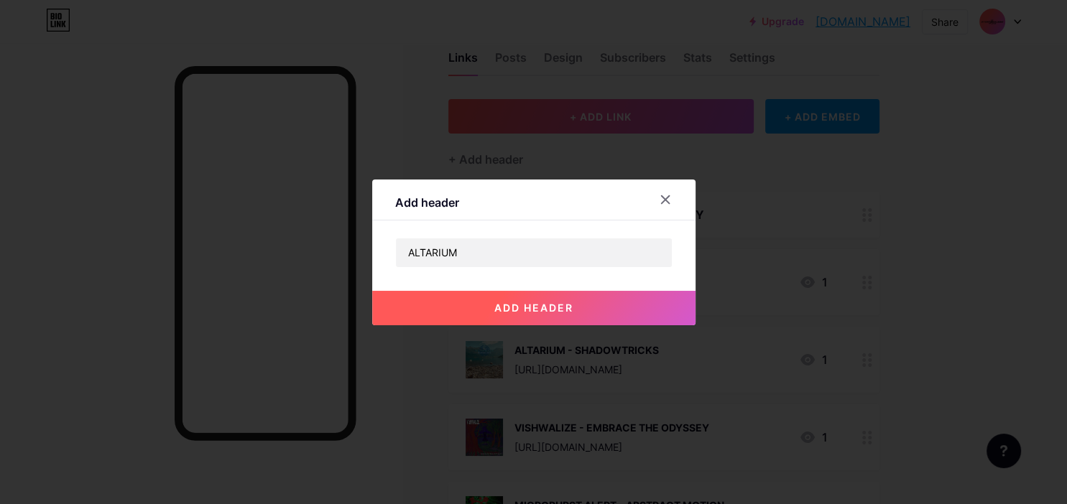
click at [559, 147] on div at bounding box center [533, 252] width 1067 height 504
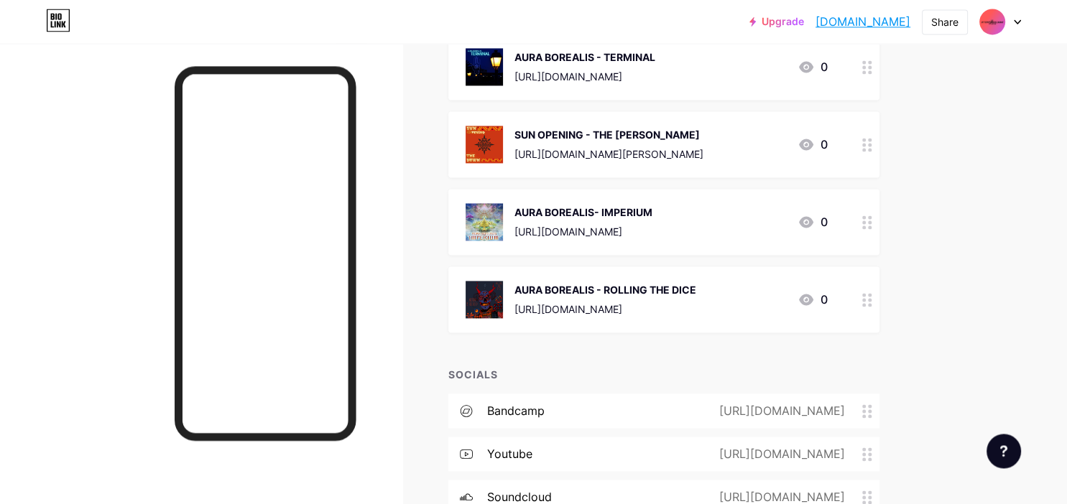
scroll to position [2058, 0]
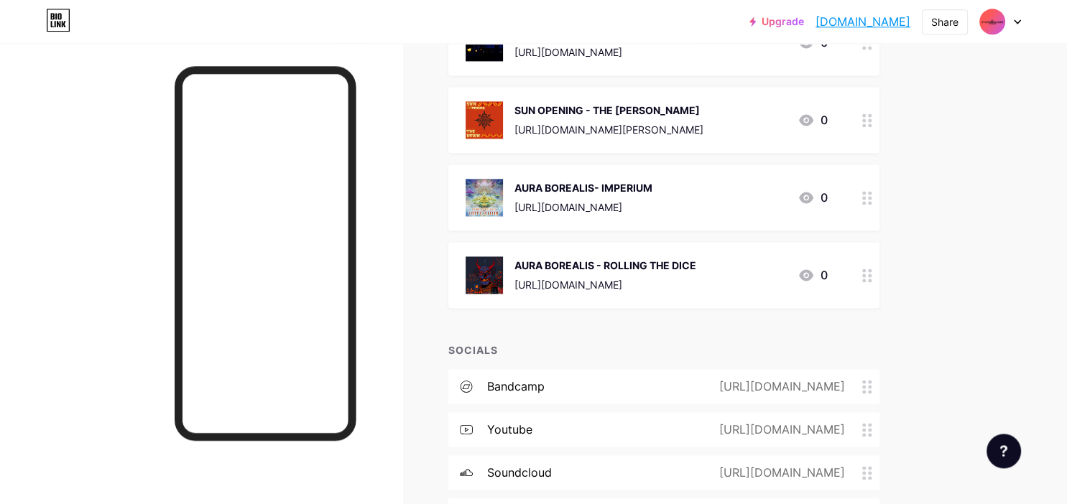
click at [817, 20] on link "[DOMAIN_NAME]" at bounding box center [862, 21] width 95 height 17
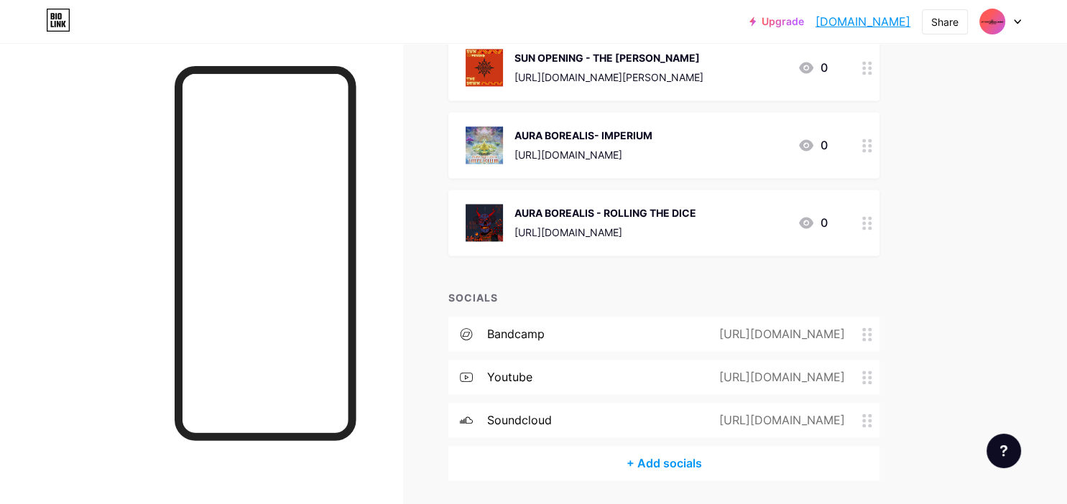
scroll to position [2117, 0]
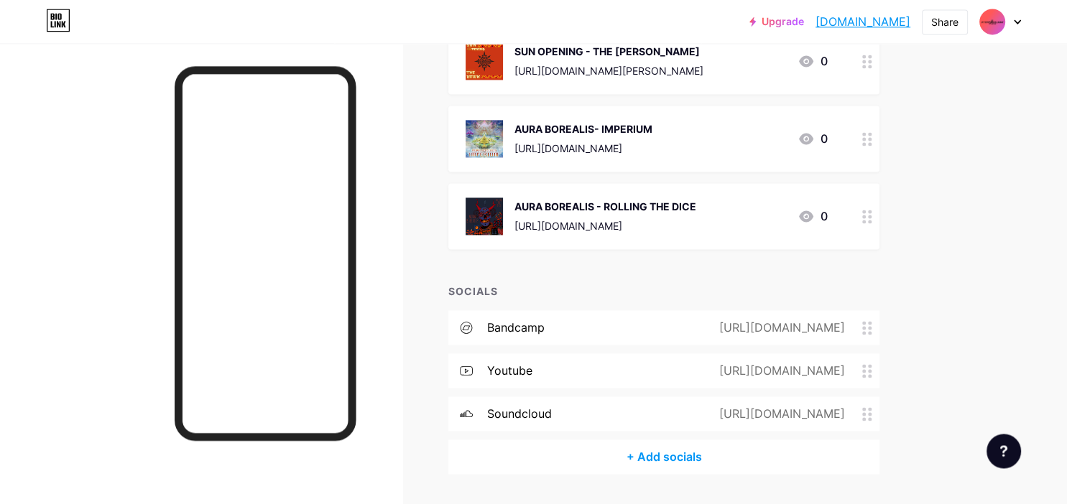
click at [652, 453] on div "+ Add socials" at bounding box center [663, 457] width 431 height 34
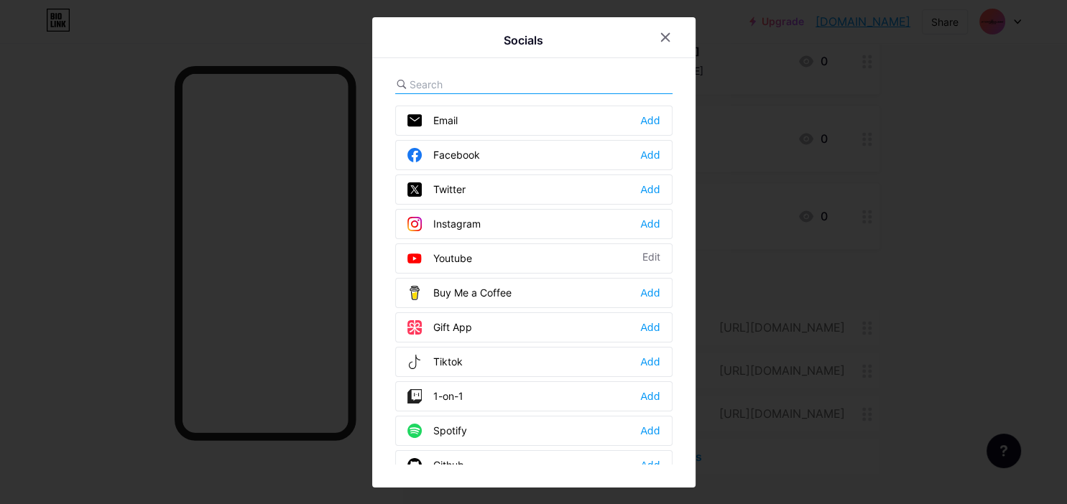
click at [654, 215] on div "Instagram Add" at bounding box center [533, 224] width 277 height 30
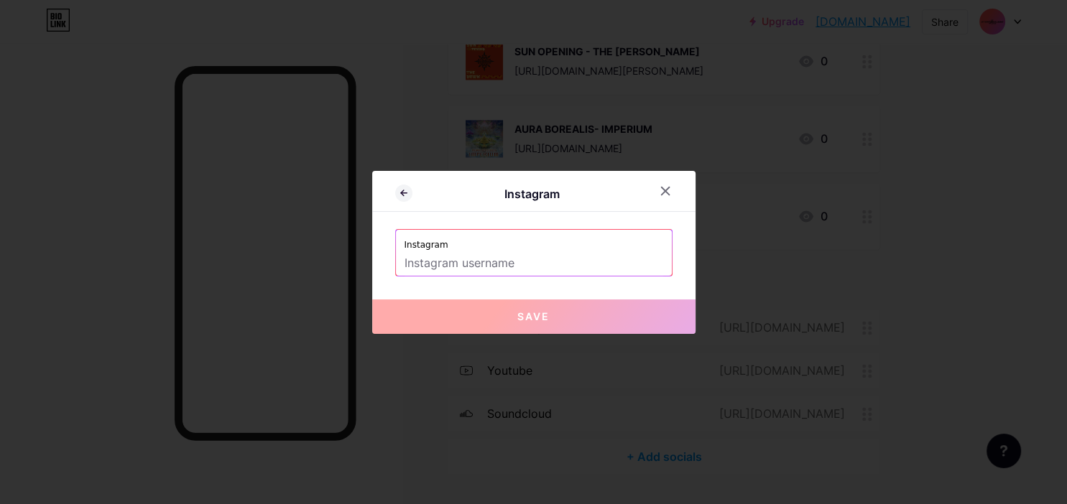
click at [562, 262] on input "text" at bounding box center [533, 263] width 259 height 24
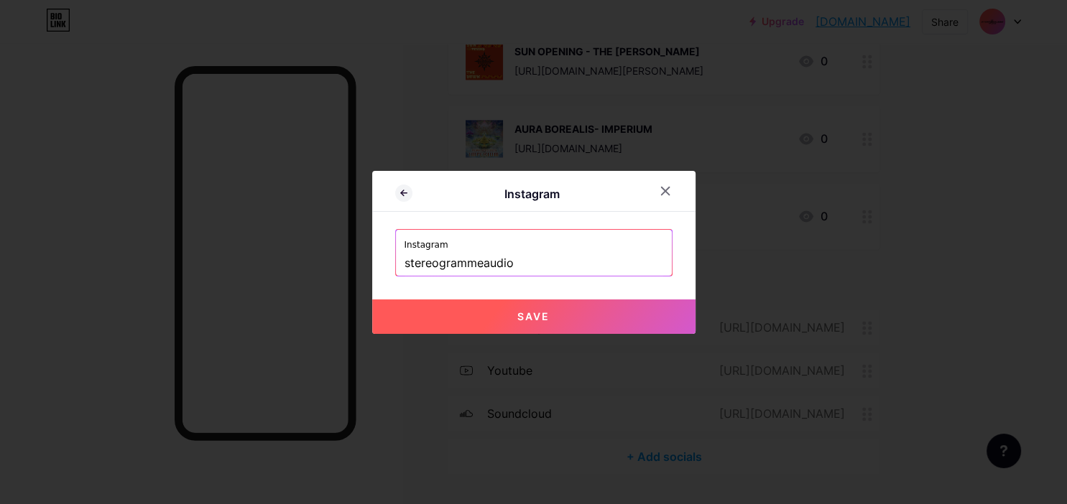
click at [553, 315] on button "Save" at bounding box center [533, 317] width 323 height 34
type input "[URL][DOMAIN_NAME]"
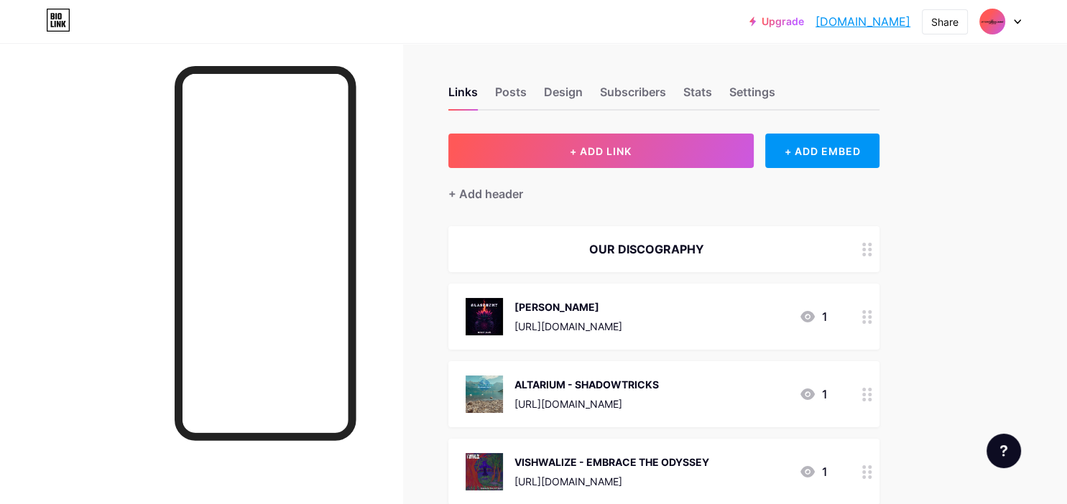
click at [1005, 26] on div at bounding box center [1000, 22] width 42 height 26
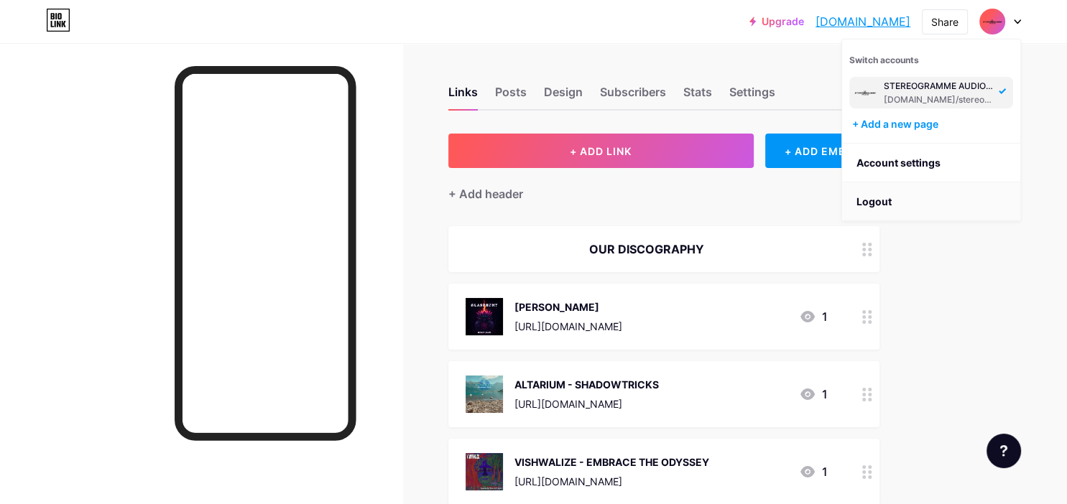
click at [899, 200] on li "Logout" at bounding box center [931, 201] width 178 height 39
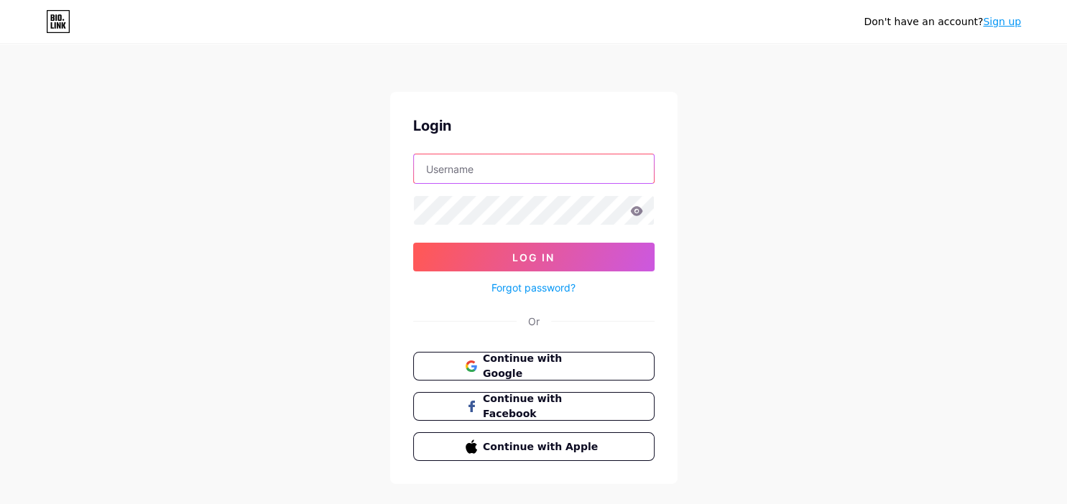
click at [502, 171] on input "text" at bounding box center [534, 168] width 240 height 29
click at [502, 171] on input "SO" at bounding box center [534, 168] width 240 height 29
type input "SOUNDOASISPROJECT"
click at [534, 297] on div "Login SOUNDOASISPROJECT Log In Forgot password? Or Continue with Google Continu…" at bounding box center [533, 288] width 287 height 392
click at [534, 290] on link "Forgot password?" at bounding box center [533, 287] width 84 height 15
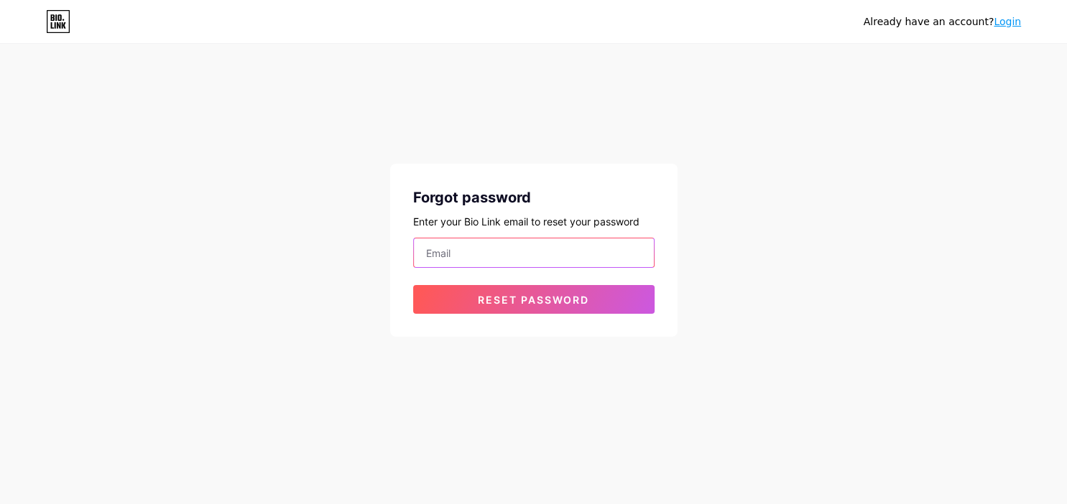
click at [524, 246] on input "email" at bounding box center [534, 252] width 240 height 29
type input "S"
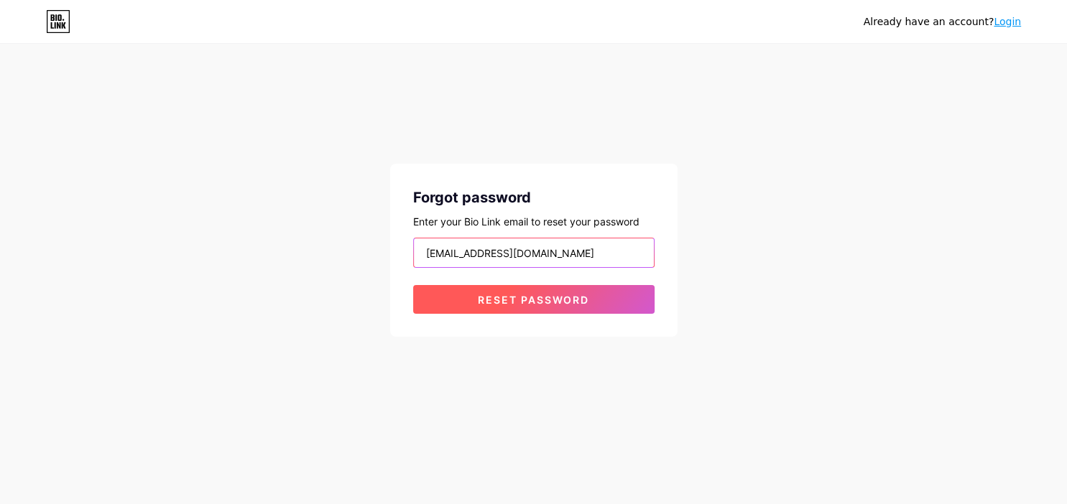
type input "stereogrammeindia@gmail.com"
click at [577, 300] on span "Reset password" at bounding box center [533, 300] width 111 height 12
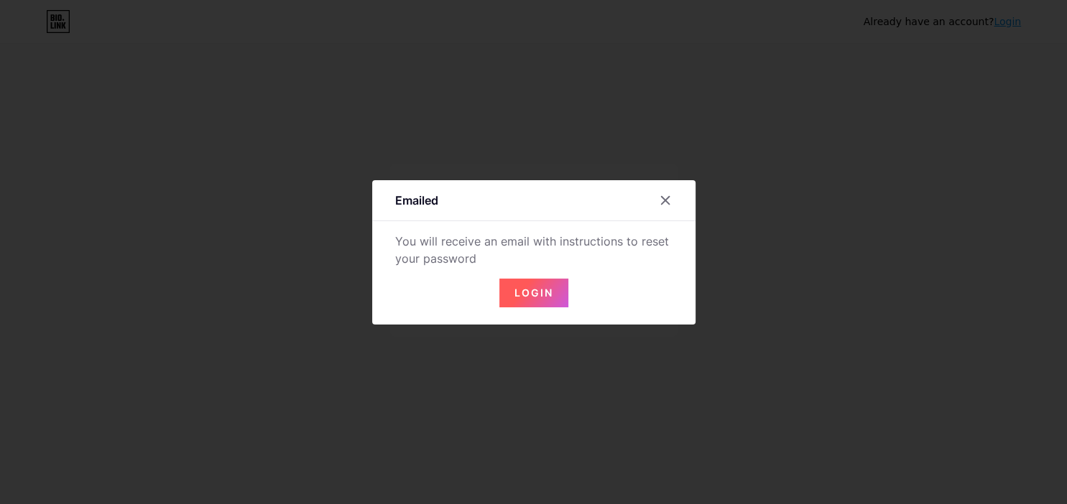
click at [541, 295] on span "Login" at bounding box center [533, 293] width 39 height 12
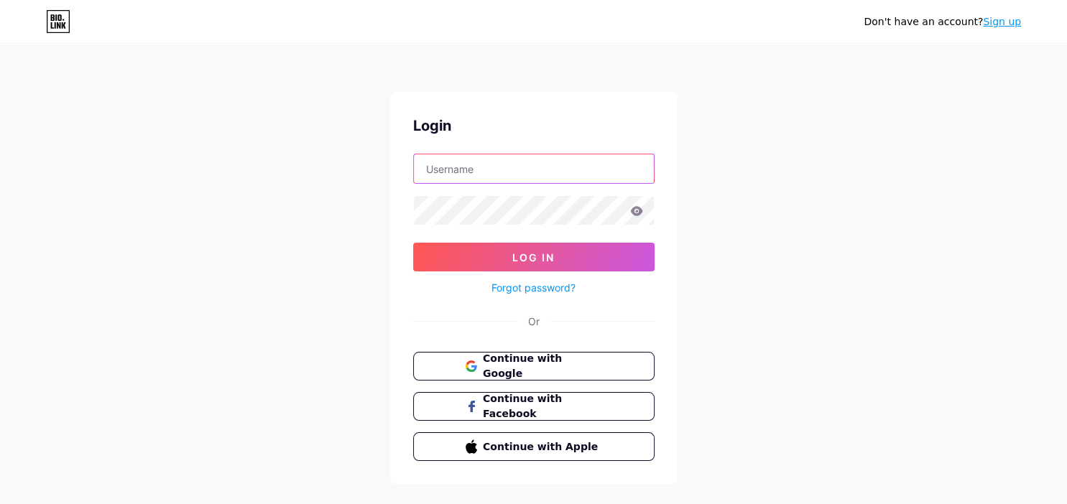
click at [510, 174] on input "text" at bounding box center [534, 168] width 240 height 29
click at [701, 315] on div "Don't have an account? Sign up Login Log In Forgot password? Or Continue with G…" at bounding box center [533, 265] width 1067 height 530
click at [484, 183] on input "soundoasisproject" at bounding box center [534, 168] width 240 height 29
type input "soundoasisproject"
click at [639, 213] on icon at bounding box center [636, 210] width 12 height 9
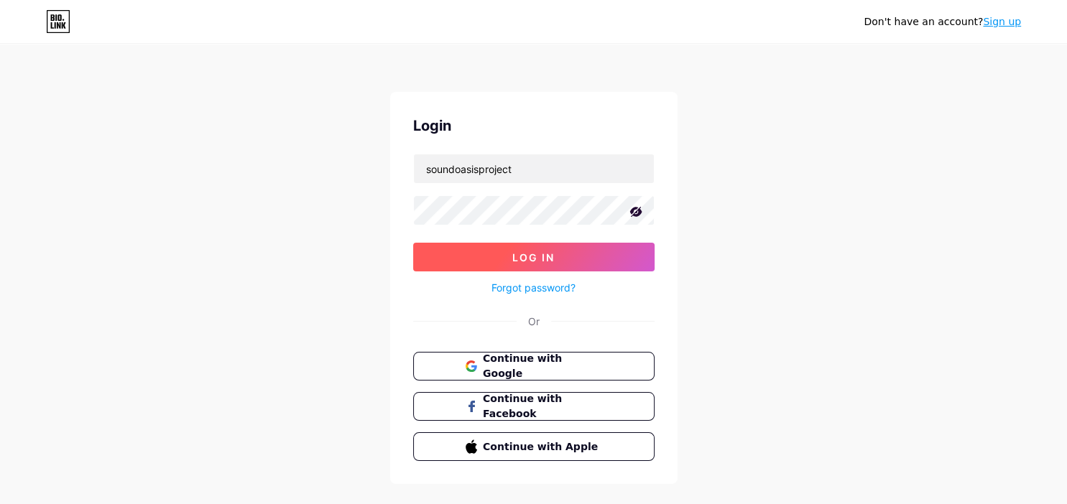
click at [593, 255] on button "Log In" at bounding box center [533, 257] width 241 height 29
click at [593, 251] on button "Log In" at bounding box center [533, 257] width 241 height 29
click at [505, 263] on button "Log In" at bounding box center [533, 257] width 241 height 29
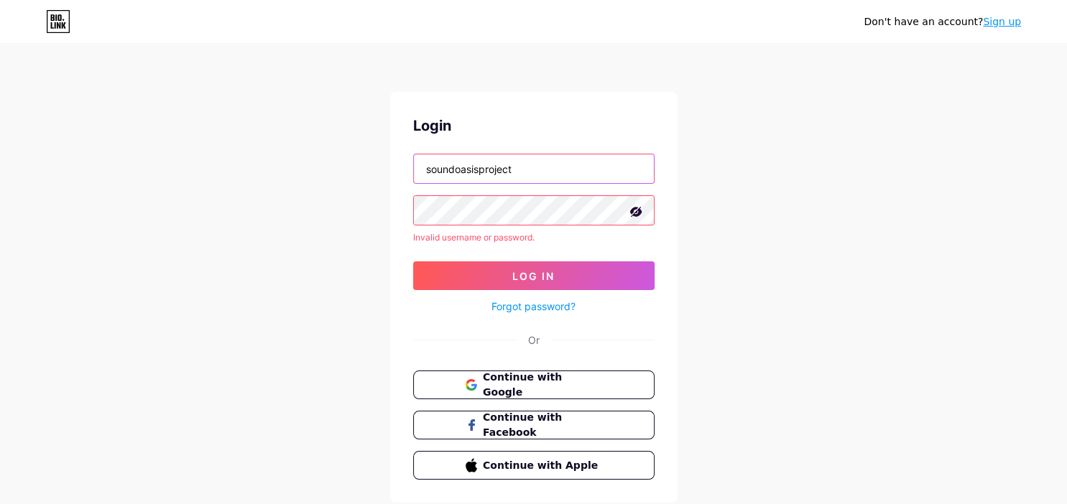
click at [571, 170] on input "soundoasisproject" at bounding box center [534, 168] width 240 height 29
click at [636, 210] on icon at bounding box center [635, 212] width 14 height 14
click at [636, 210] on icon at bounding box center [636, 210] width 12 height 9
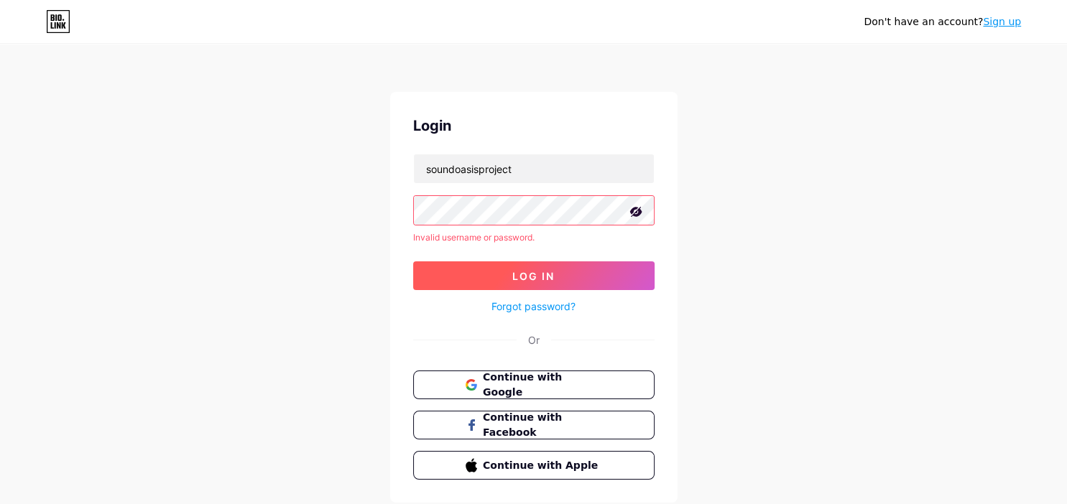
click at [561, 280] on button "Log In" at bounding box center [533, 275] width 241 height 29
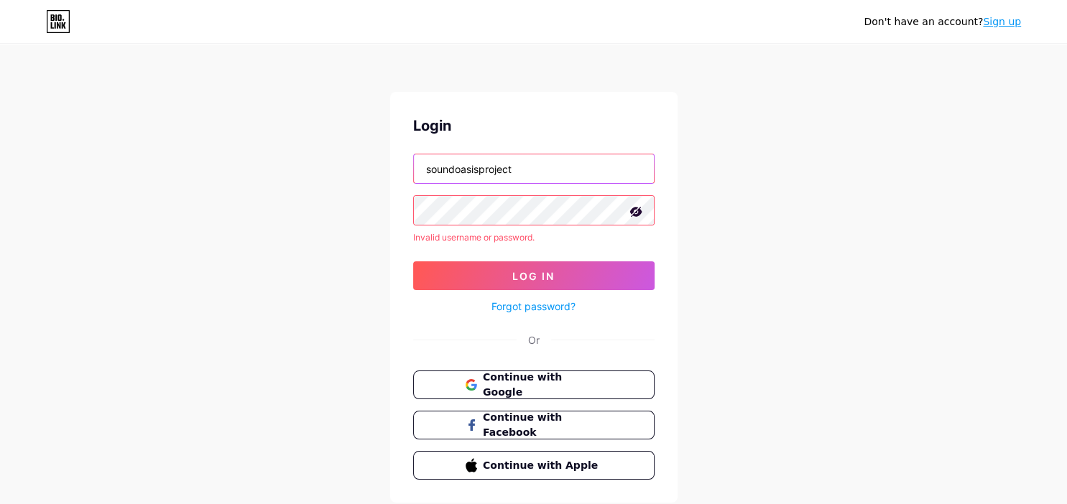
drag, startPoint x: 530, startPoint y: 177, endPoint x: 366, endPoint y: 179, distance: 163.8
click at [414, 179] on input "soundoasisproject" at bounding box center [534, 168] width 240 height 29
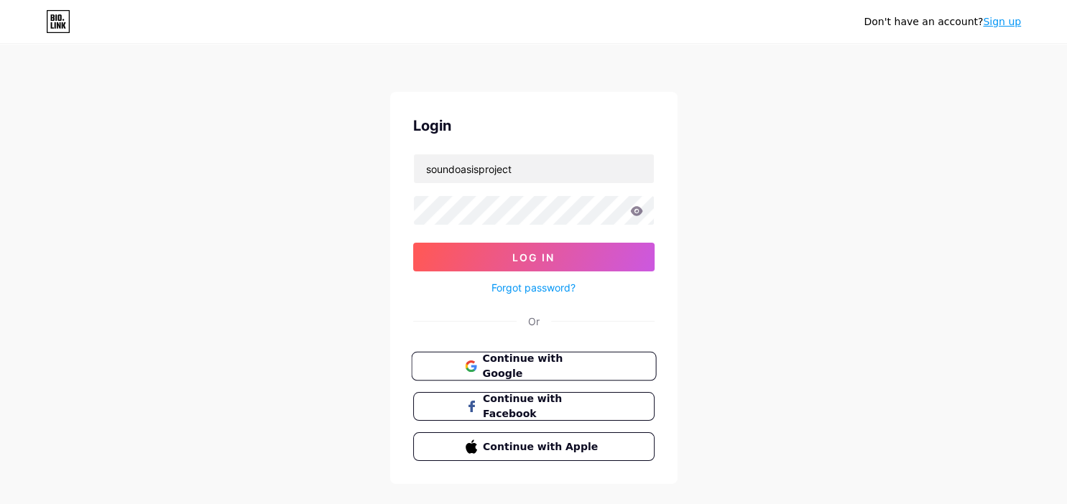
click at [567, 361] on span "Continue with Google" at bounding box center [542, 366] width 120 height 31
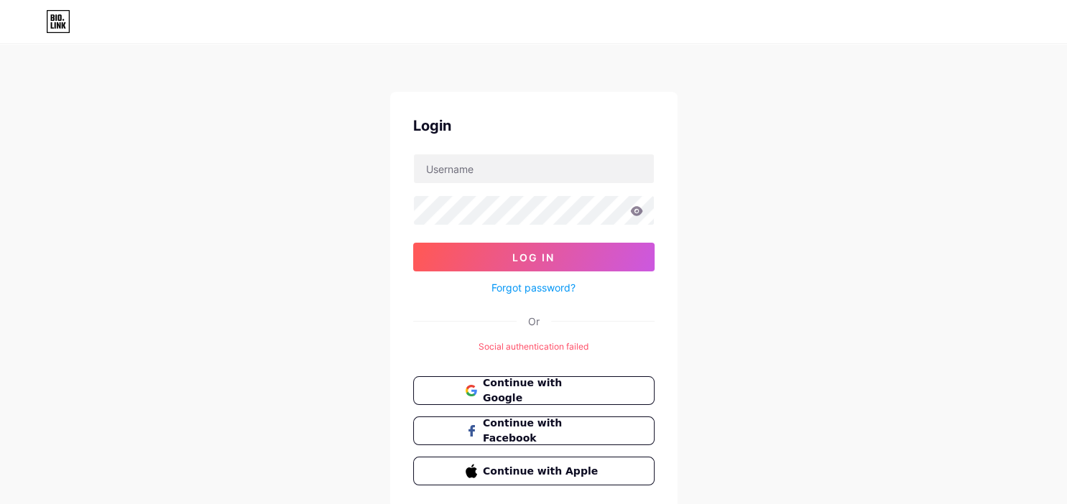
type input "soundoasisproject"
click at [570, 391] on span "Continue with Google" at bounding box center [542, 391] width 120 height 31
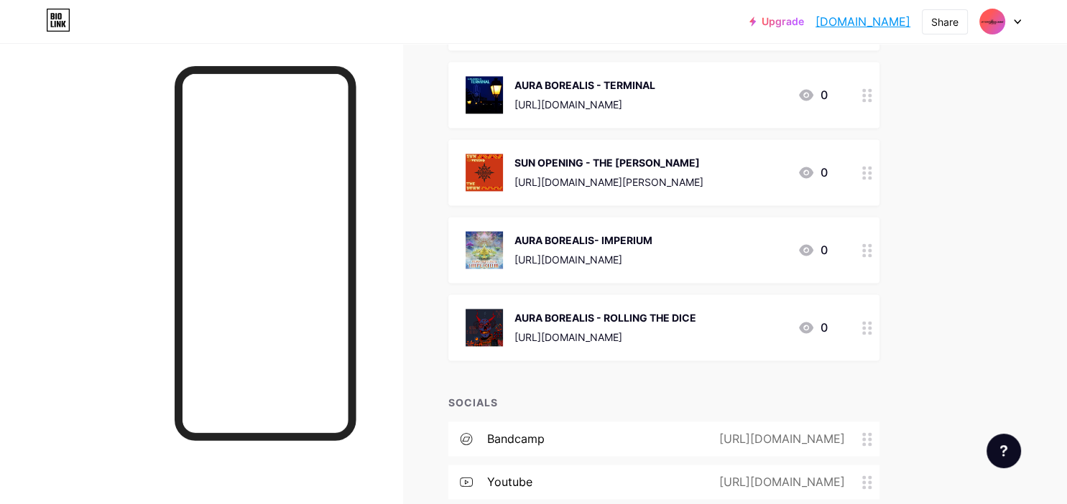
scroll to position [2158, 0]
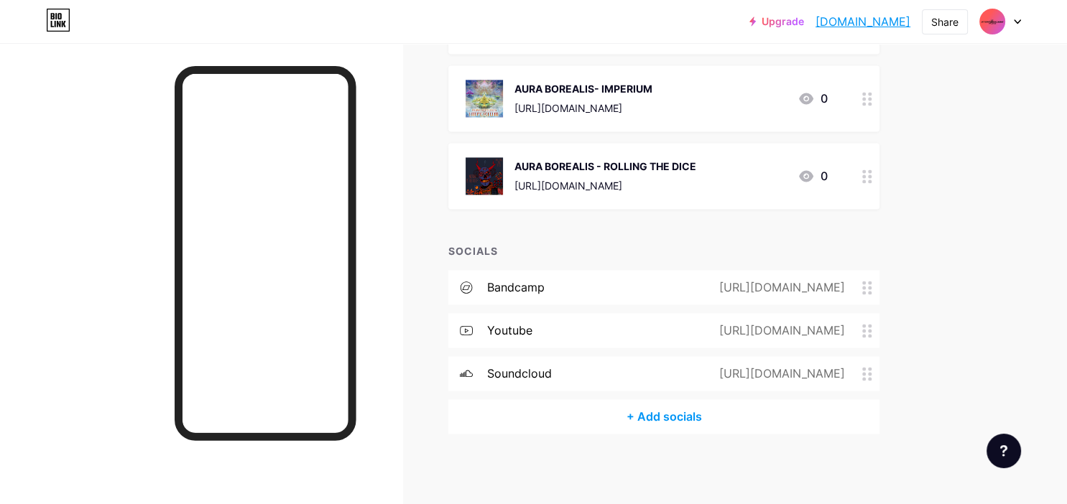
click at [662, 411] on div "+ Add socials" at bounding box center [663, 416] width 431 height 34
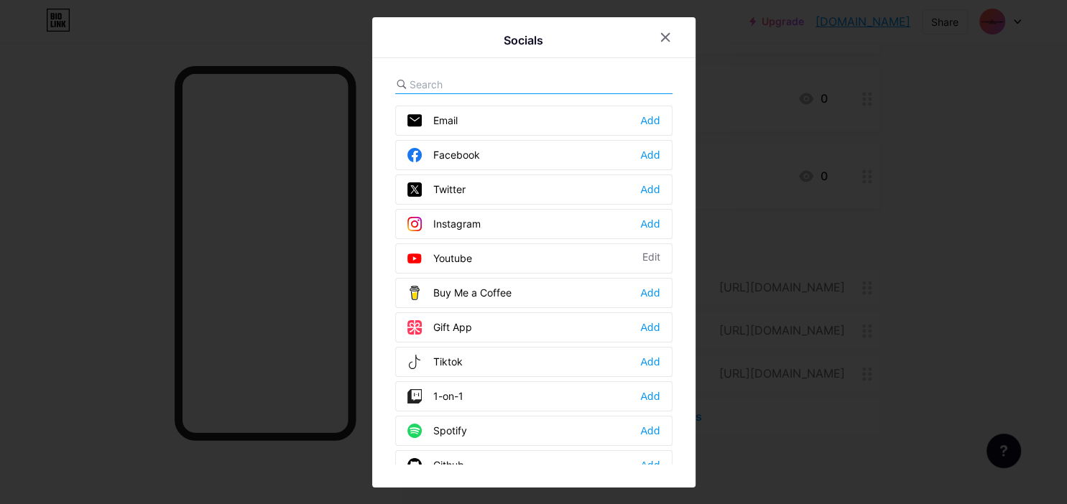
click at [660, 223] on div "Instagram Add" at bounding box center [533, 224] width 277 height 30
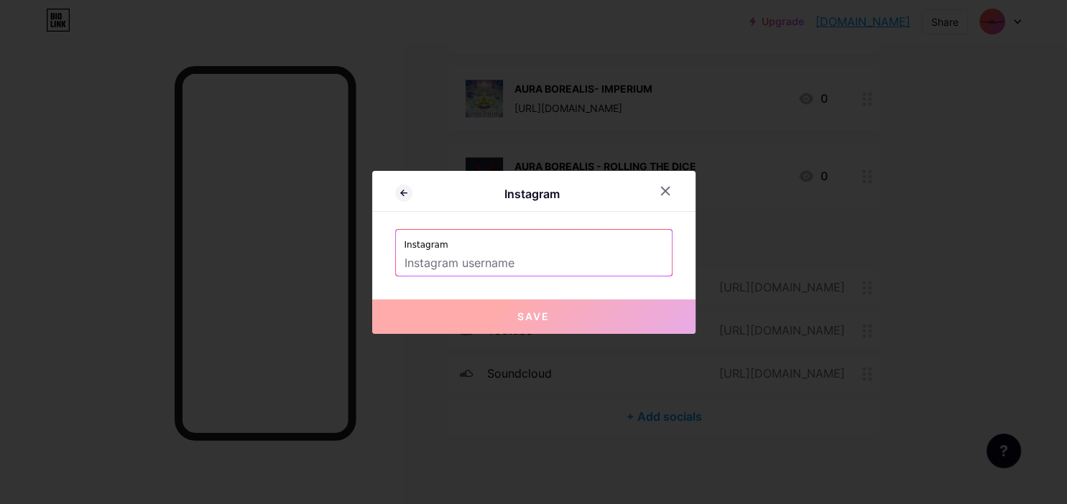
click at [553, 269] on input "text" at bounding box center [533, 263] width 259 height 24
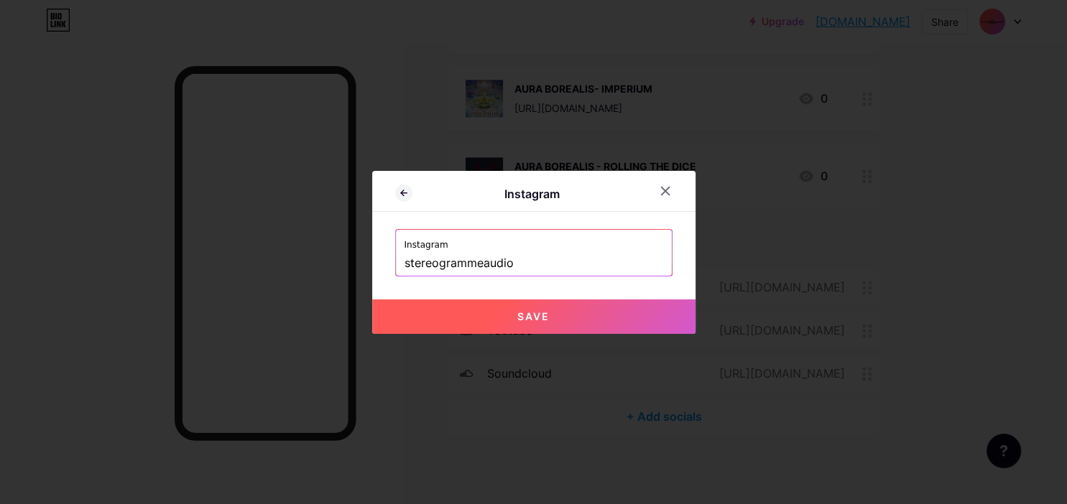
click at [537, 320] on span "Save" at bounding box center [533, 316] width 32 height 12
type input "[URL][DOMAIN_NAME]"
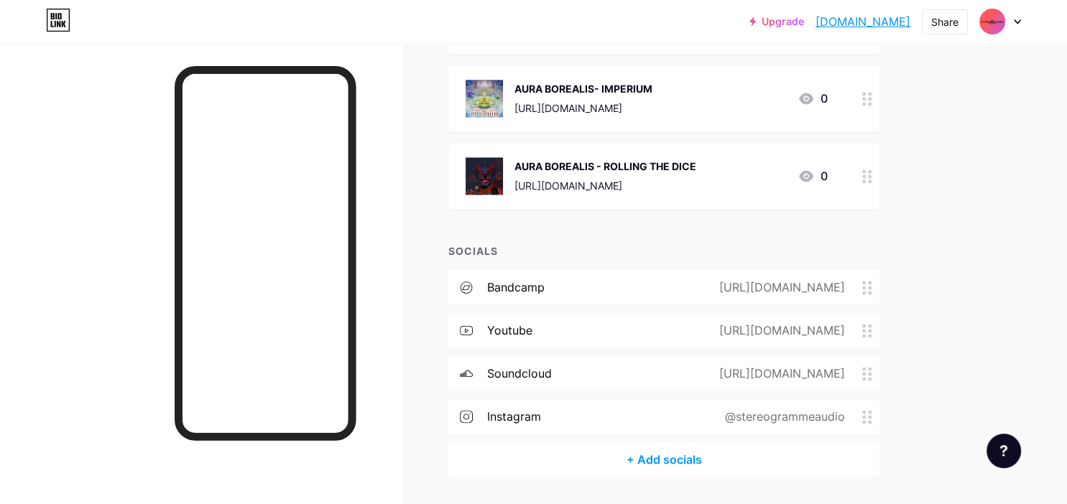
click at [648, 452] on div "+ Add socials" at bounding box center [663, 459] width 431 height 34
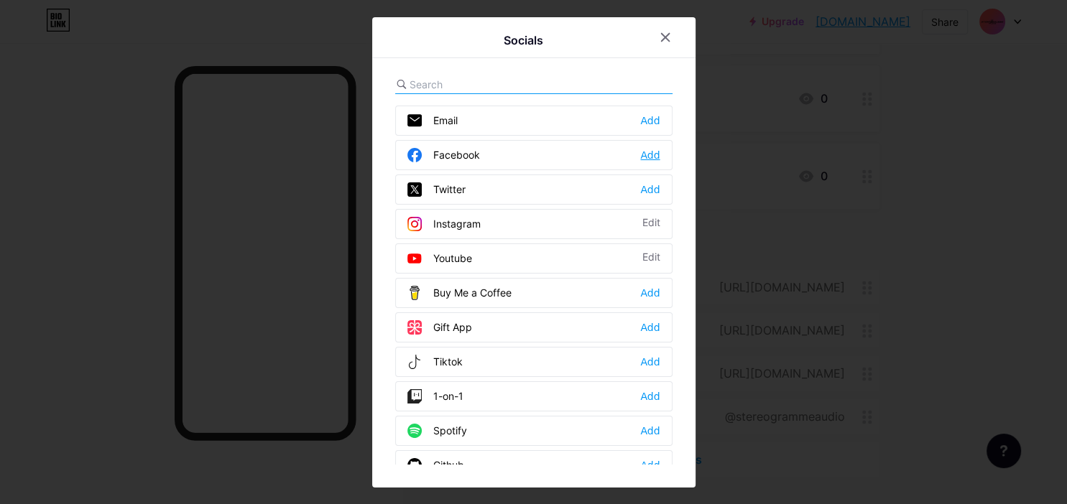
click at [648, 151] on div "Add" at bounding box center [649, 155] width 19 height 14
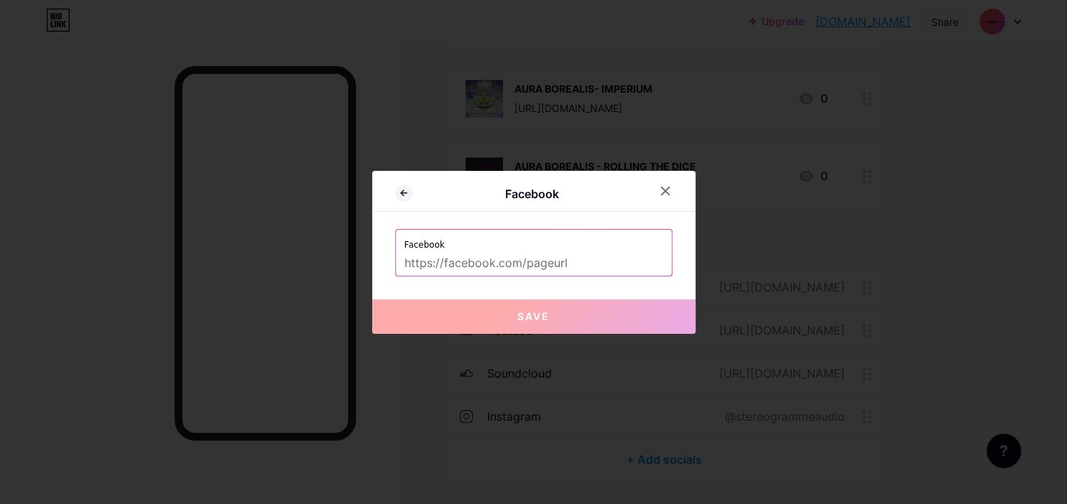
click at [568, 264] on input "text" at bounding box center [533, 263] width 259 height 24
paste input "[URL][DOMAIN_NAME]"
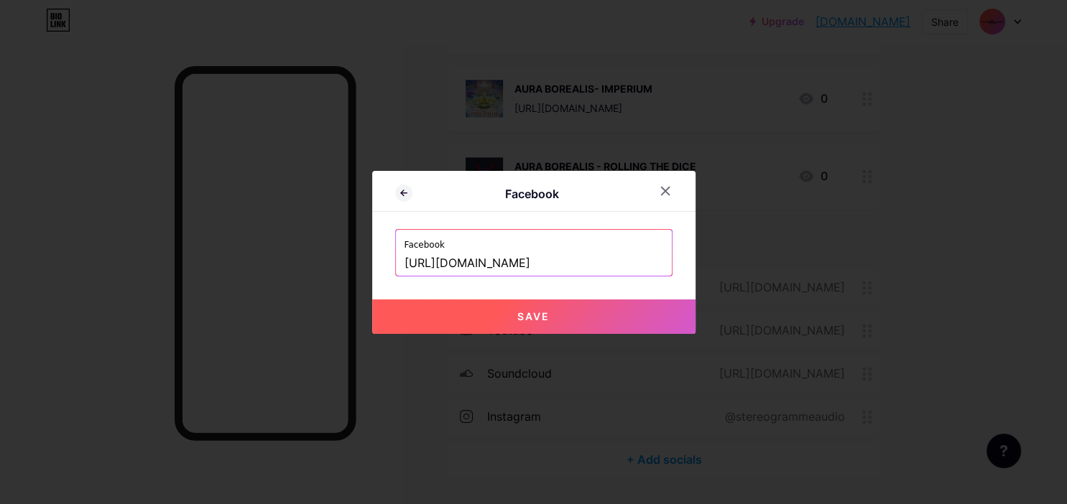
type input "[URL][DOMAIN_NAME]"
click at [524, 317] on span "Save" at bounding box center [533, 316] width 32 height 12
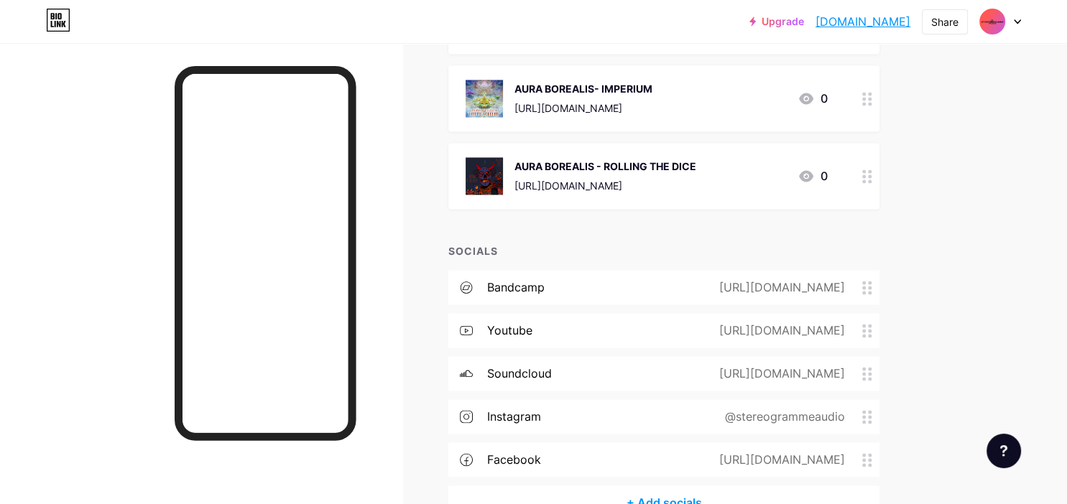
scroll to position [2244, 0]
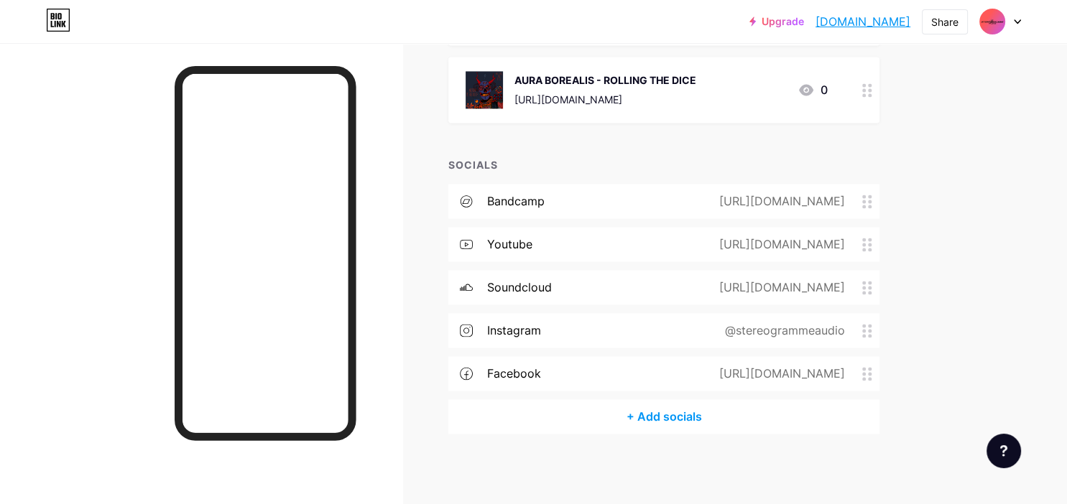
click at [815, 22] on link "[DOMAIN_NAME]" at bounding box center [862, 21] width 95 height 17
click at [665, 415] on div "+ Add socials" at bounding box center [663, 416] width 431 height 34
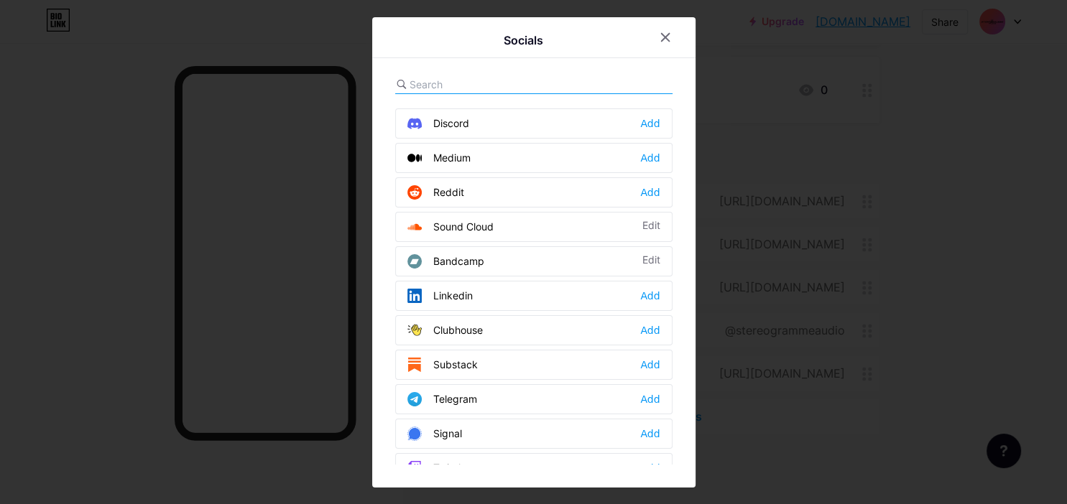
scroll to position [578, 0]
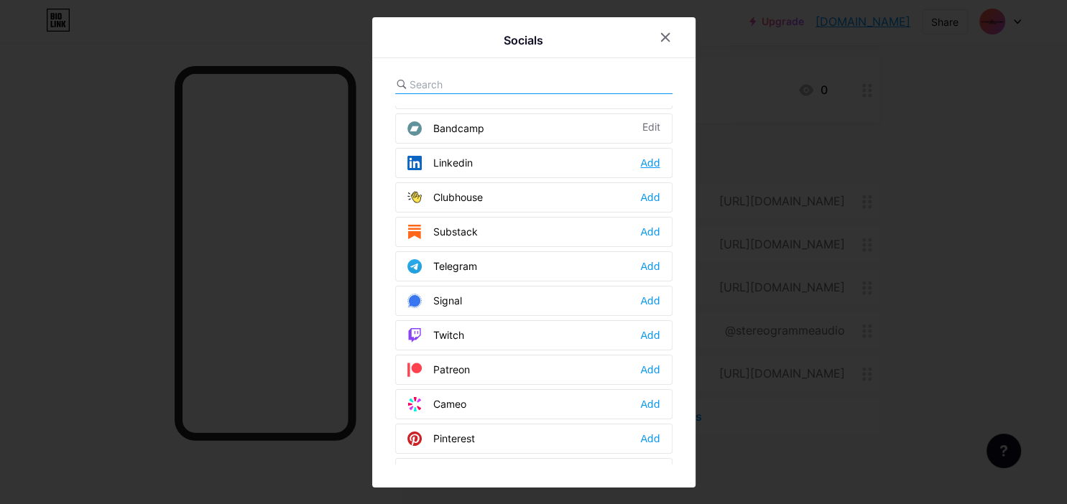
click at [642, 161] on div "Add" at bounding box center [649, 163] width 19 height 14
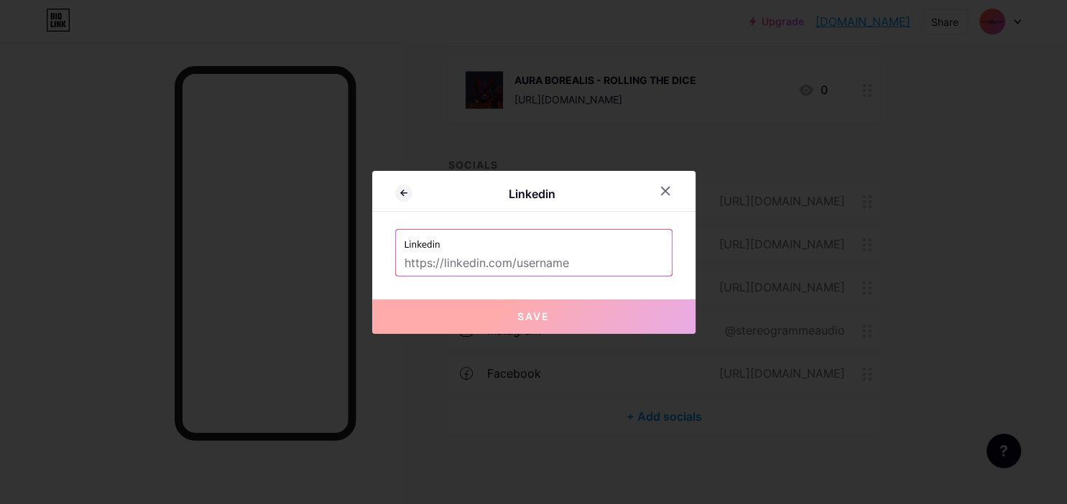
click at [519, 251] on input "text" at bounding box center [533, 263] width 259 height 24
paste input "[URL][DOMAIN_NAME]"
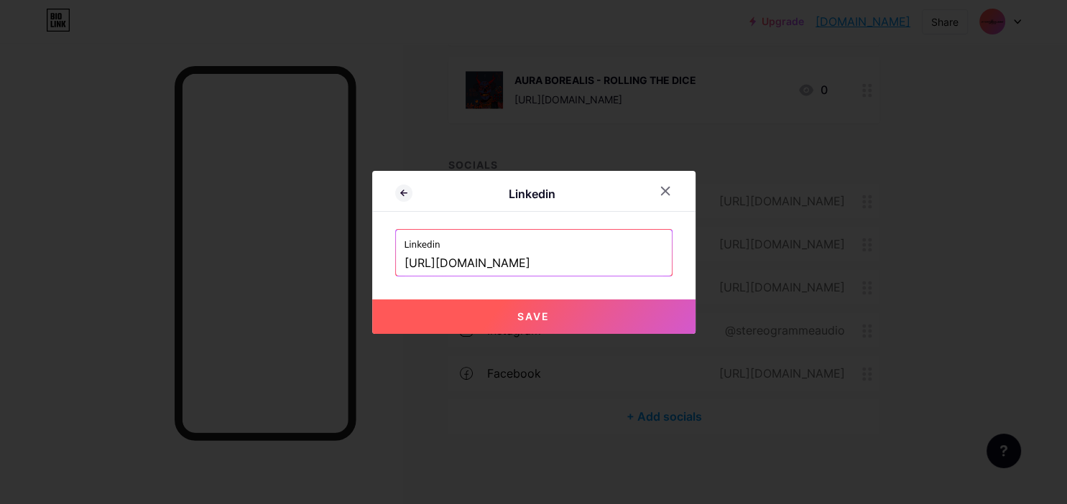
click at [519, 251] on input "[URL][DOMAIN_NAME]" at bounding box center [533, 263] width 259 height 24
type input "[URL][DOMAIN_NAME]"
click at [542, 327] on button "Save" at bounding box center [533, 317] width 323 height 34
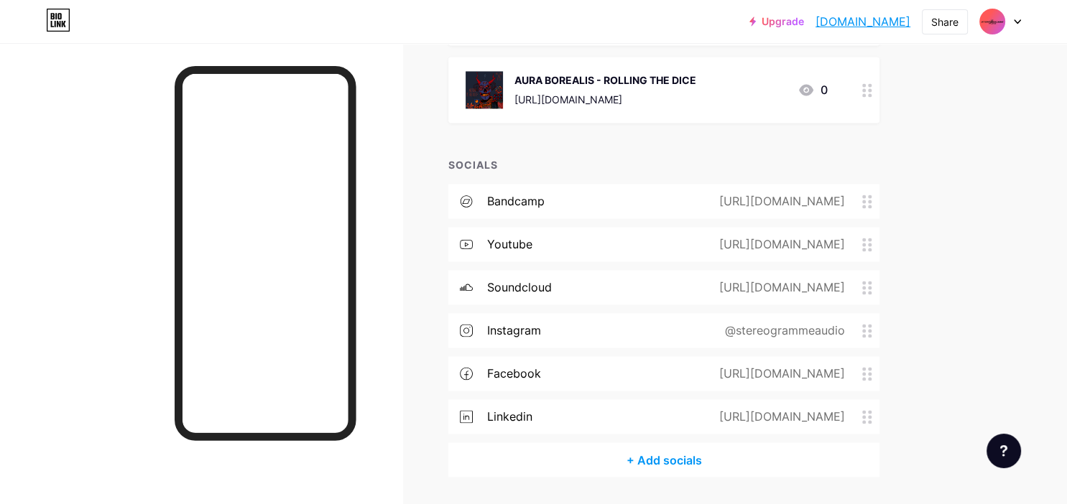
click at [817, 21] on link "[DOMAIN_NAME]" at bounding box center [862, 21] width 95 height 17
